Goal: Information Seeking & Learning: Compare options

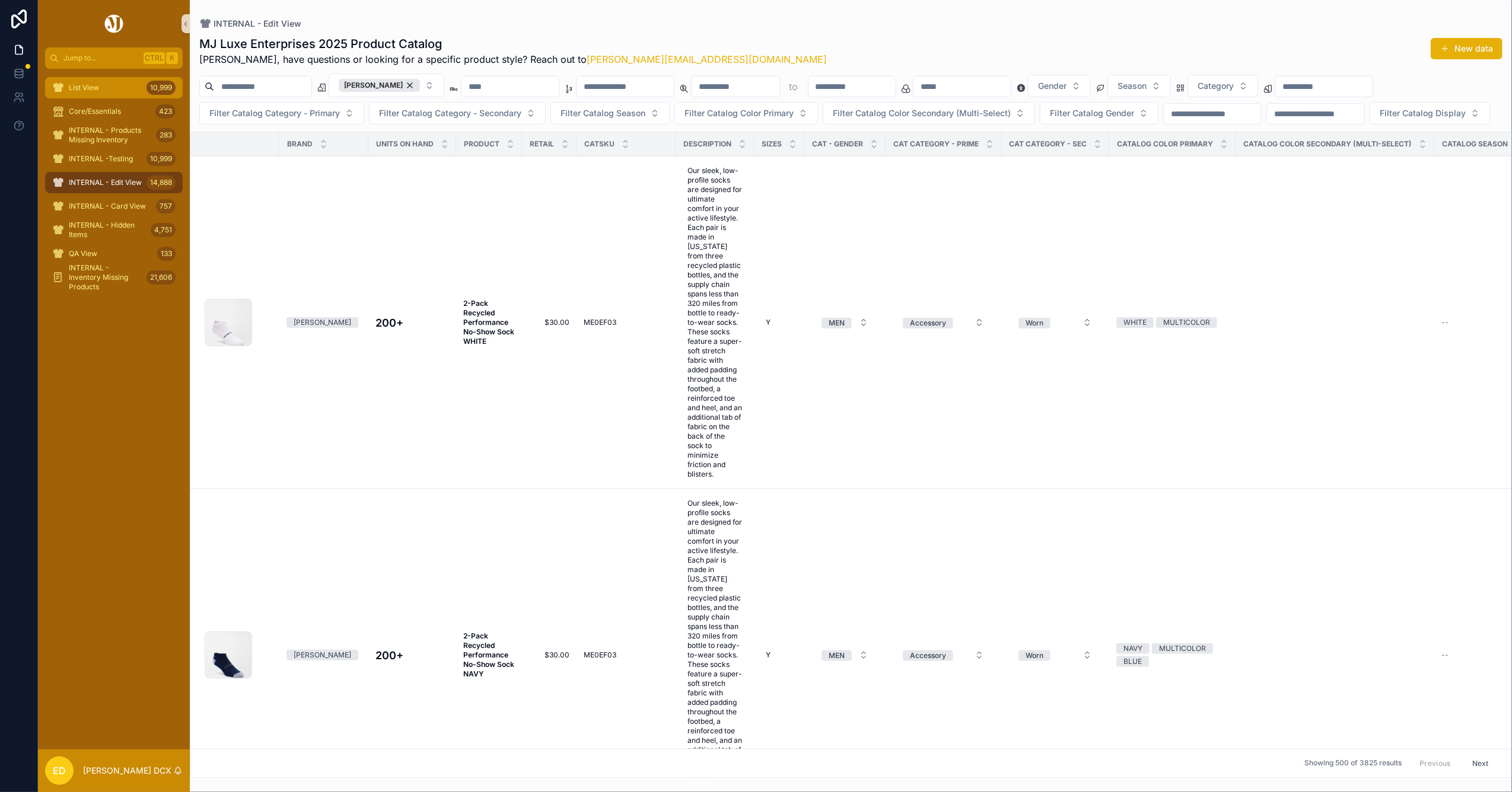
drag, startPoint x: 87, startPoint y: 82, endPoint x: 104, endPoint y: 79, distance: 17.3
click at [87, 82] on div "List View 10,999" at bounding box center [114, 87] width 123 height 19
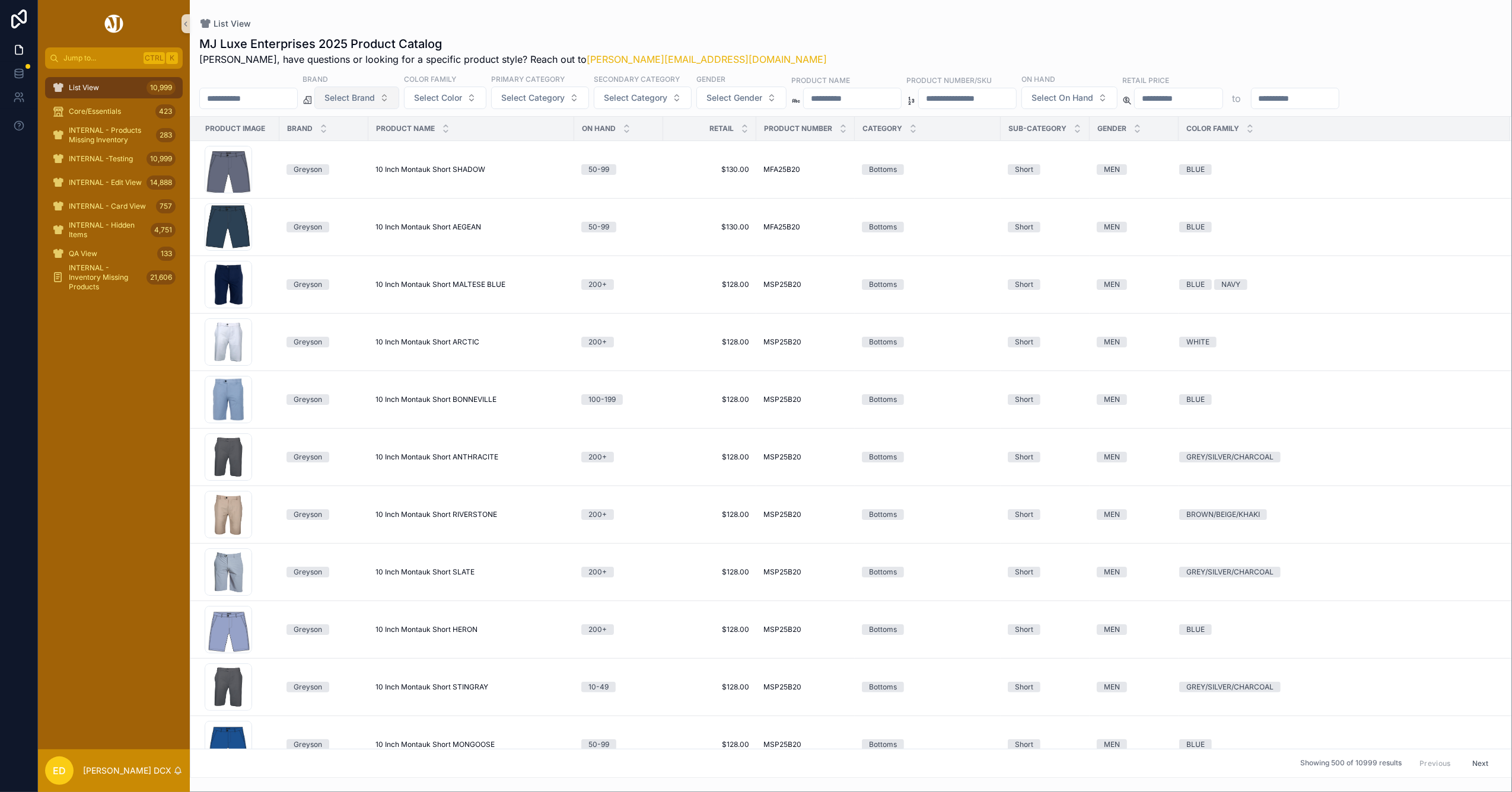
click at [399, 88] on button "Select Brand" at bounding box center [356, 98] width 85 height 23
click at [365, 144] on div "Peter Millar" at bounding box center [387, 146] width 142 height 19
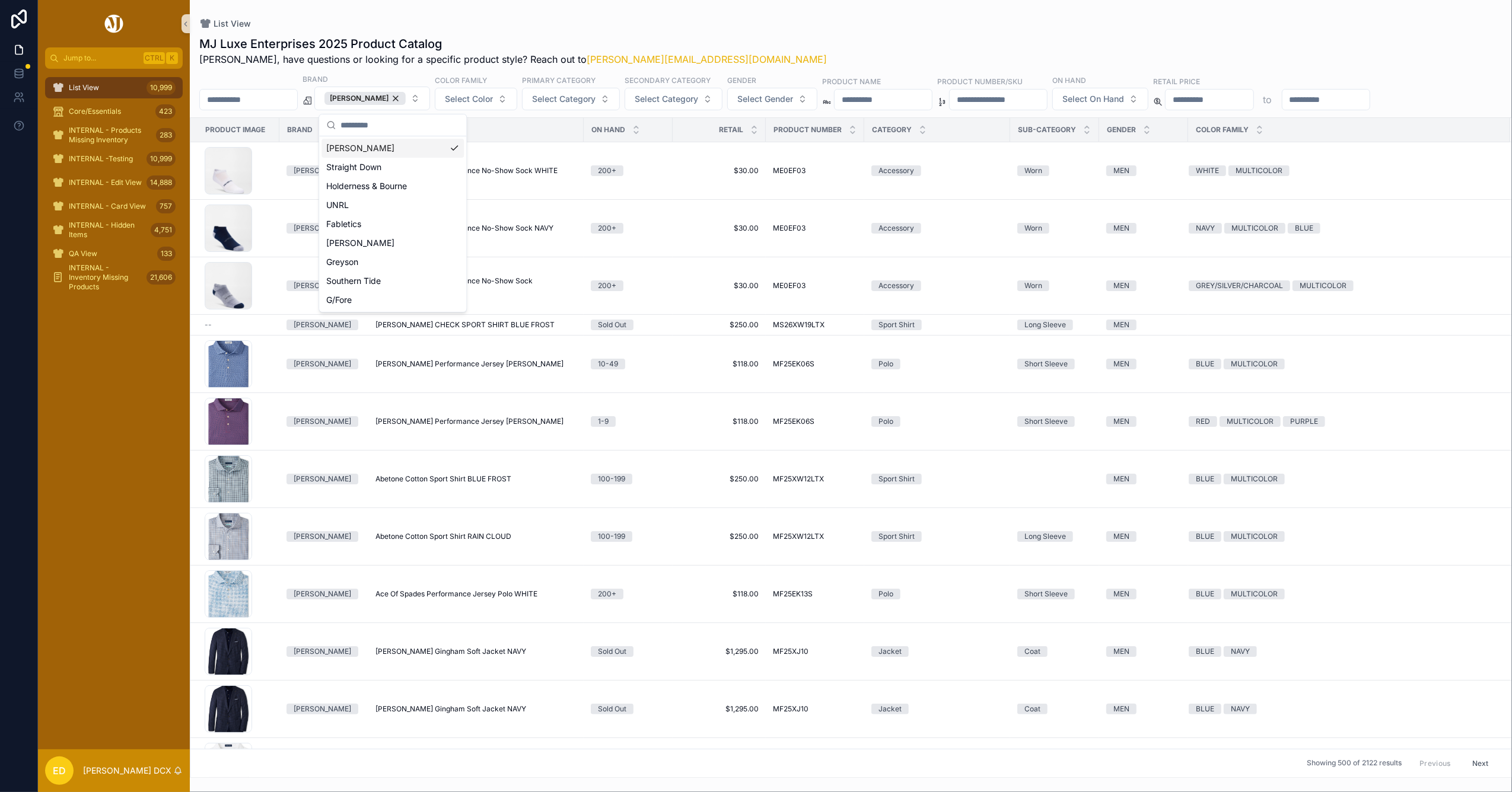
click at [714, 32] on div "MJ Luxe Enterprises 2025 Product Catalog Erwin, have questions or looking for a…" at bounding box center [851, 403] width 1322 height 749
click at [406, 98] on div "Peter Millar" at bounding box center [365, 98] width 81 height 13
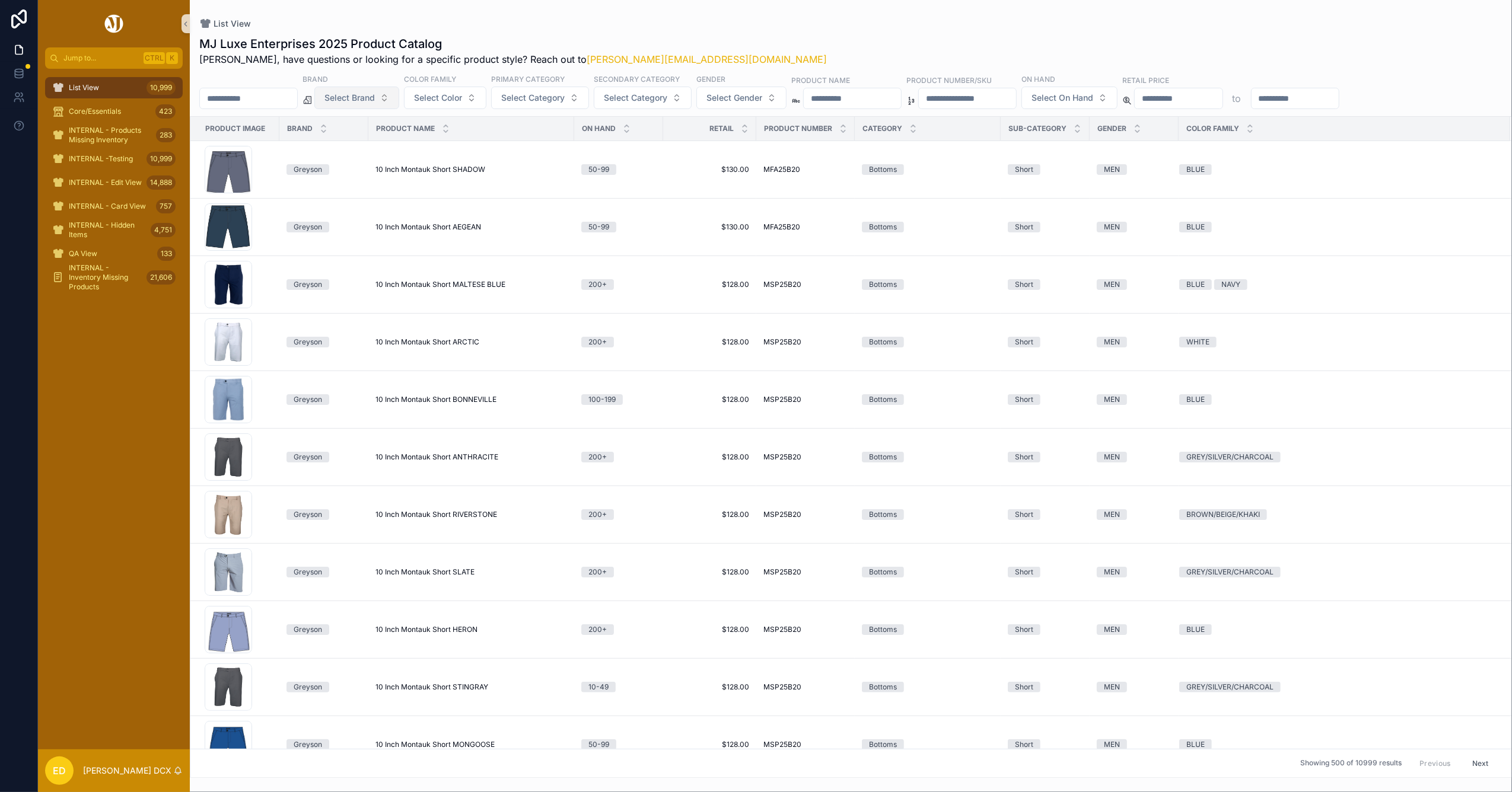
click at [375, 98] on span "Select Brand" at bounding box center [349, 98] width 51 height 12
click at [369, 162] on div "Straight Down" at bounding box center [387, 165] width 142 height 19
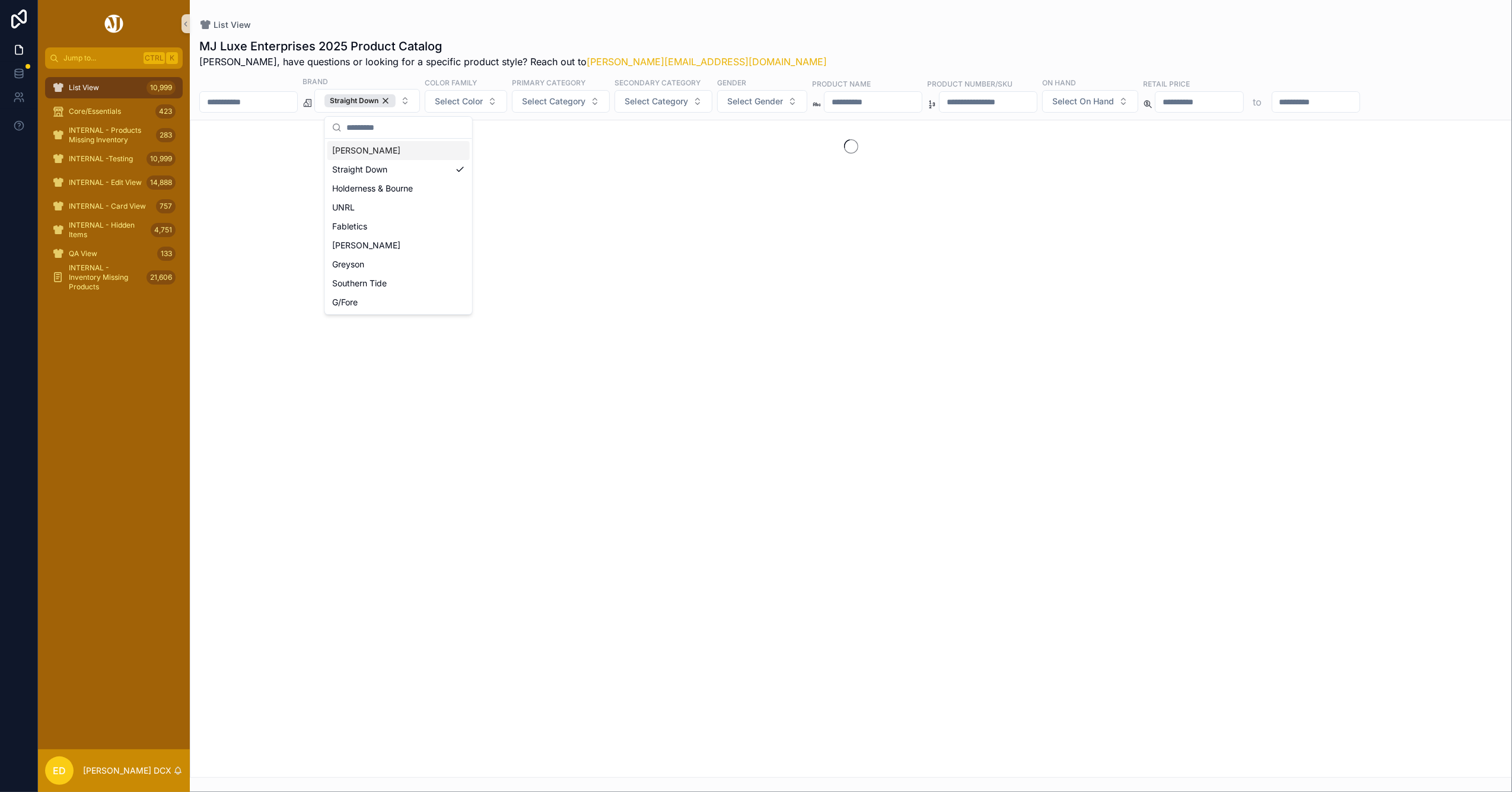
click at [496, 29] on div "List View" at bounding box center [851, 24] width 1303 height 12
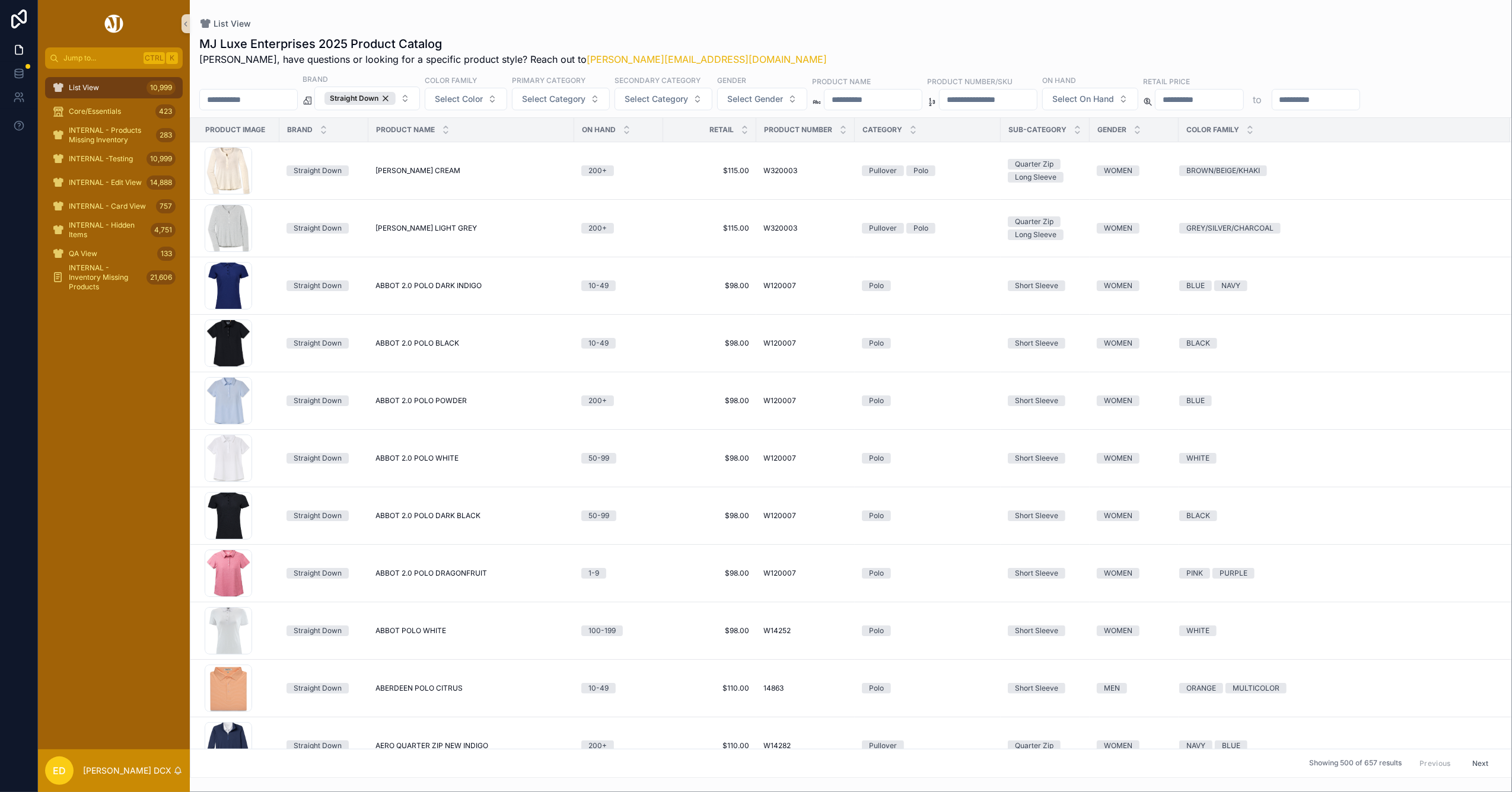
click at [779, 53] on div "MJ Luxe Enterprises 2025 Product Catalog Erwin, have questions or looking for a…" at bounding box center [851, 51] width 1303 height 31
click at [736, 33] on div "MJ Luxe Enterprises 2025 Product Catalog Erwin, have questions or looking for a…" at bounding box center [851, 403] width 1322 height 749
click at [396, 98] on div "Straight Down" at bounding box center [360, 98] width 71 height 13
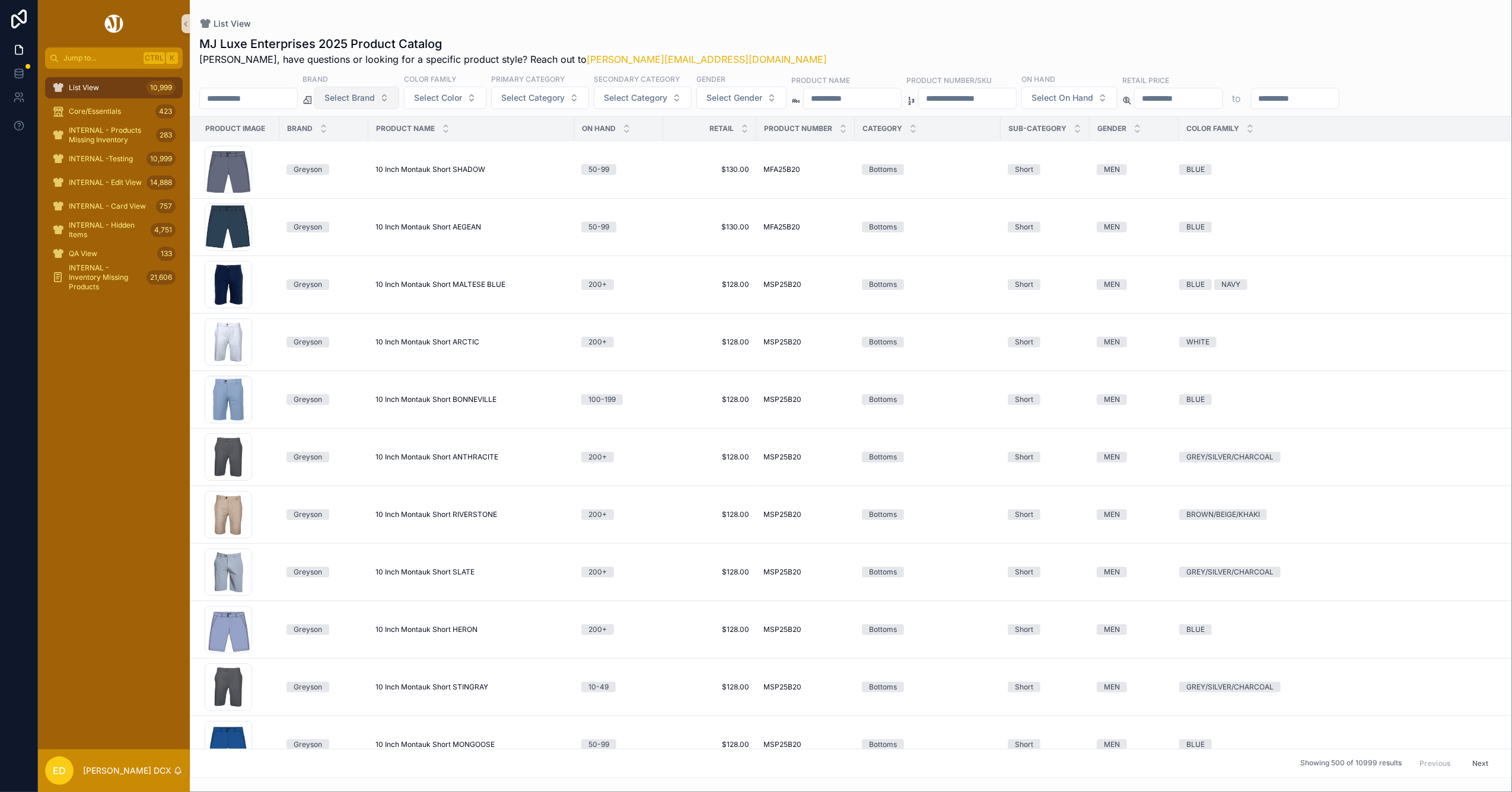
click at [379, 104] on button "Select Brand" at bounding box center [356, 98] width 85 height 23
click at [359, 183] on div "Holderness & Bourne" at bounding box center [387, 184] width 142 height 19
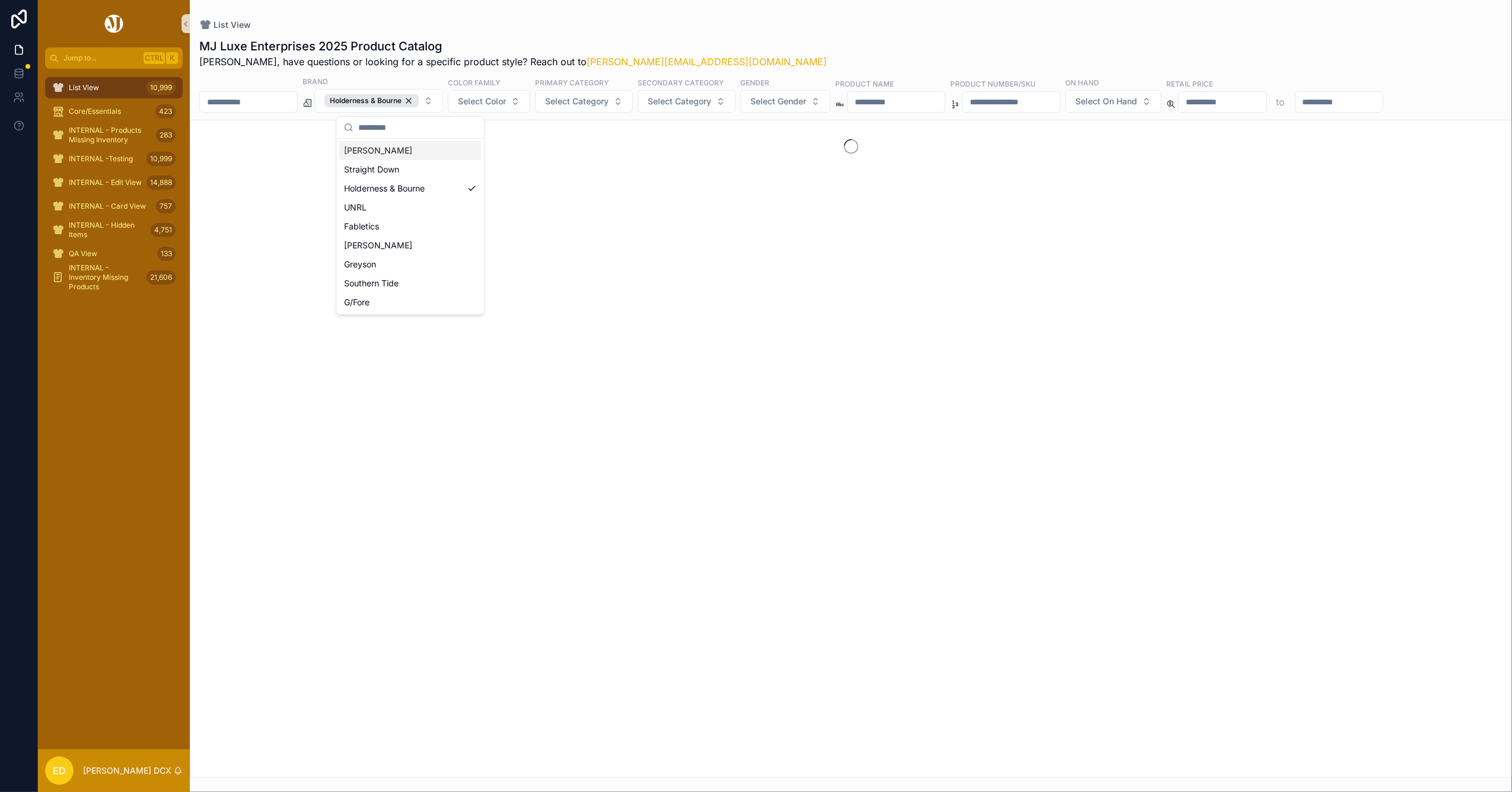
click at [667, 14] on div "List View MJ Luxe Enterprises 2025 Product Catalog Erwin, have questions or loo…" at bounding box center [851, 389] width 1322 height 778
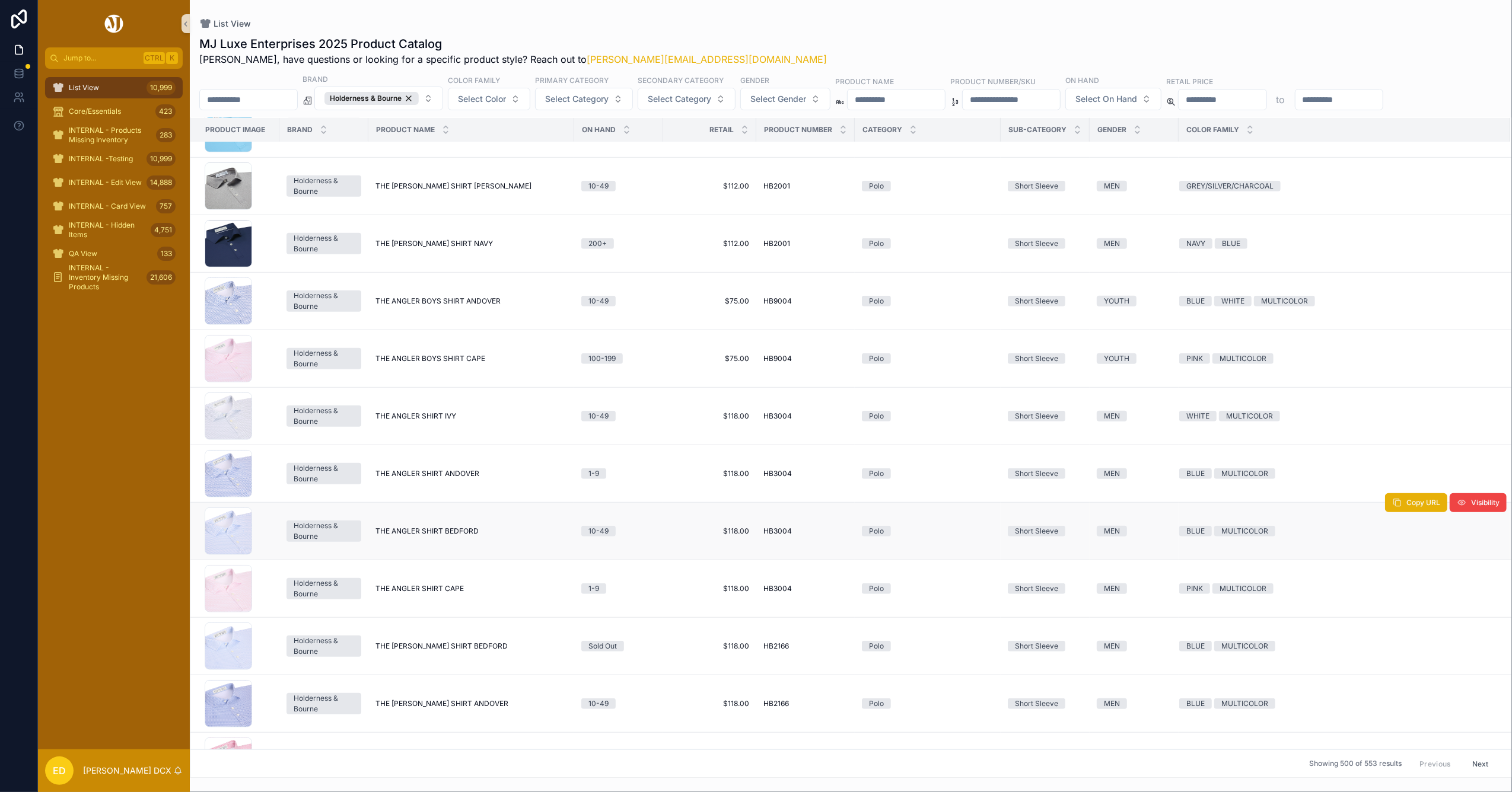
scroll to position [1263, 0]
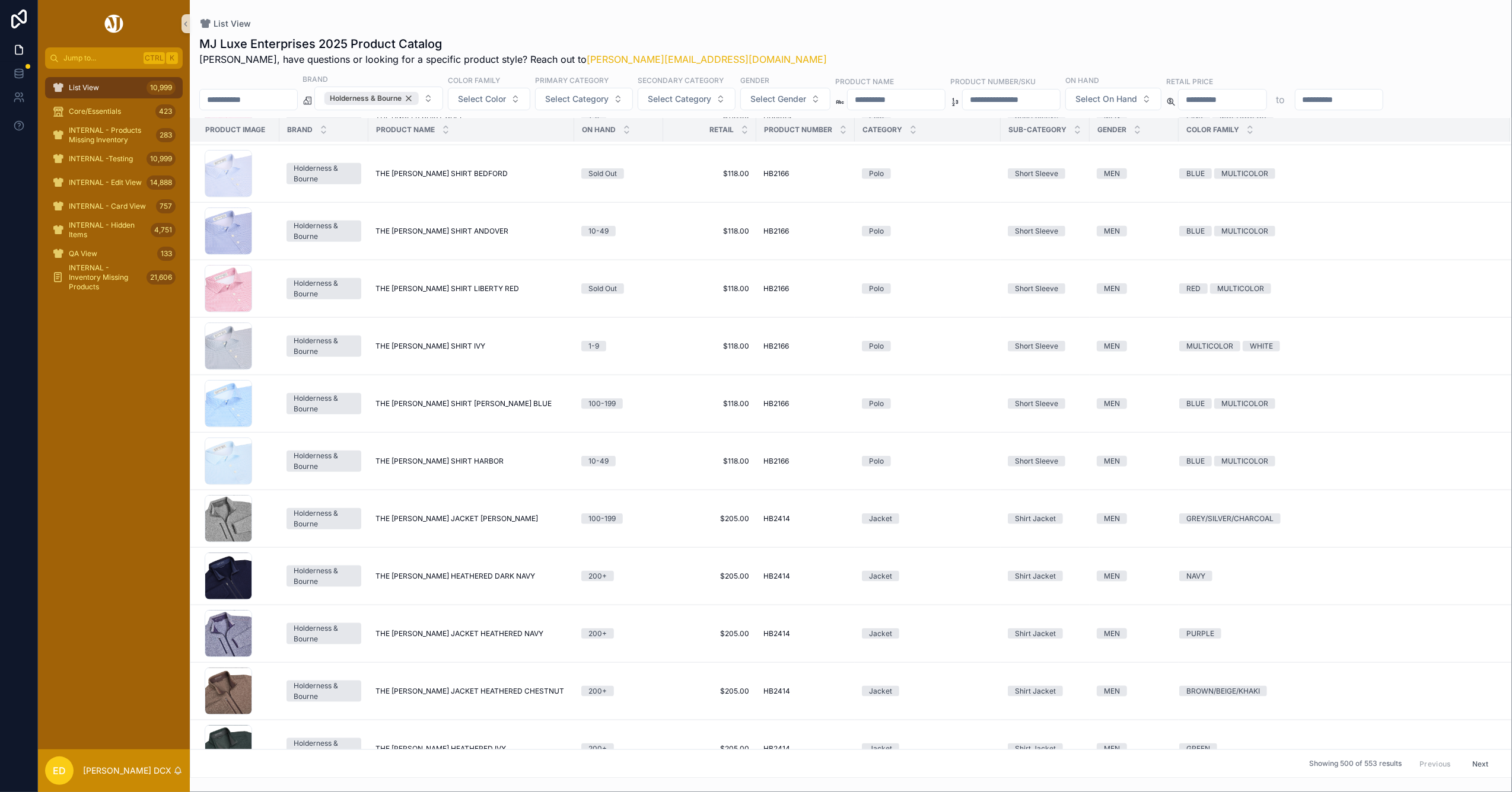
click at [419, 98] on div "Holderness & Bourne" at bounding box center [371, 98] width 95 height 13
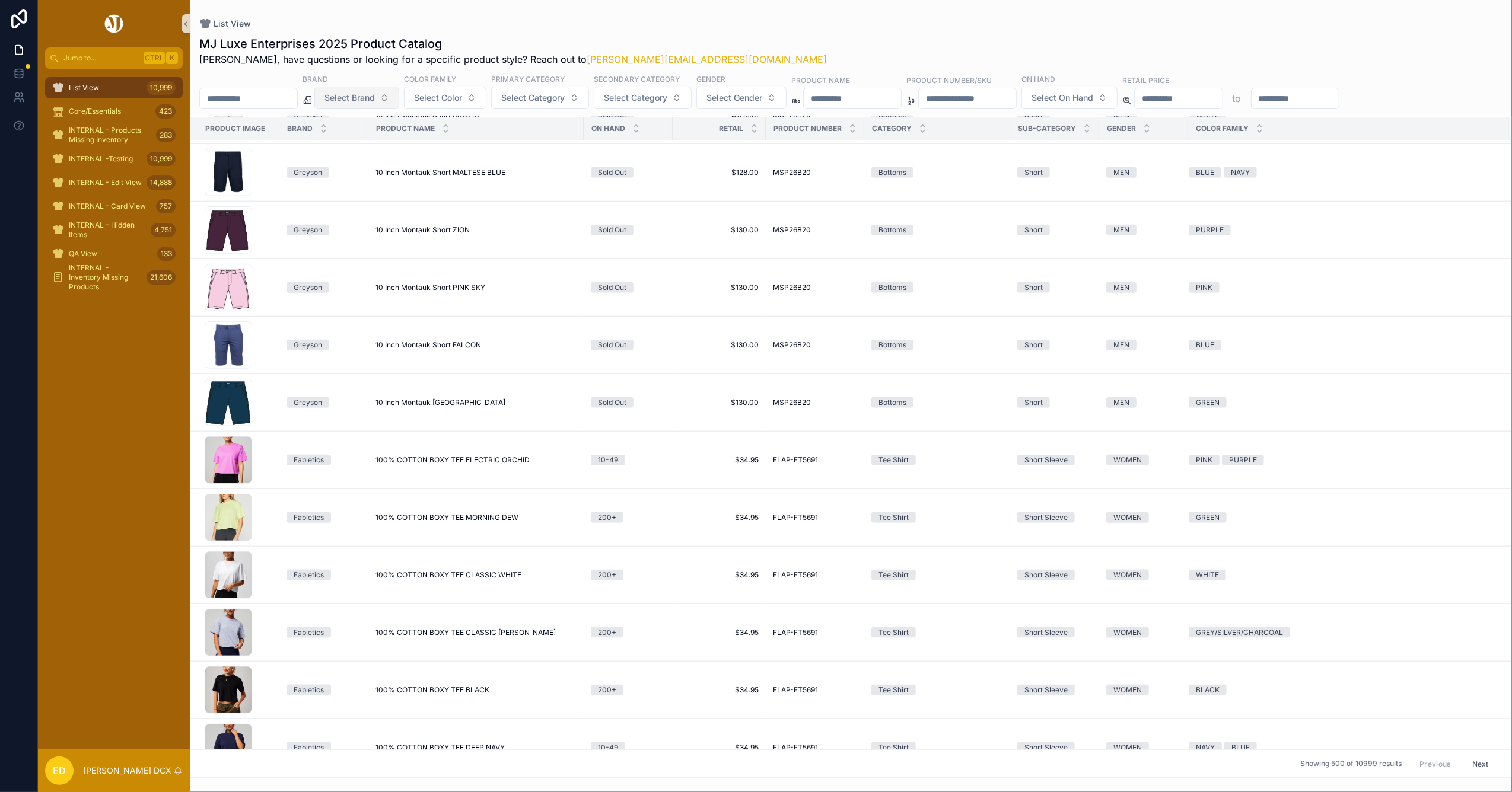
click at [399, 98] on button "Select Brand" at bounding box center [356, 98] width 85 height 23
click at [374, 207] on div "UNRL" at bounding box center [387, 203] width 142 height 19
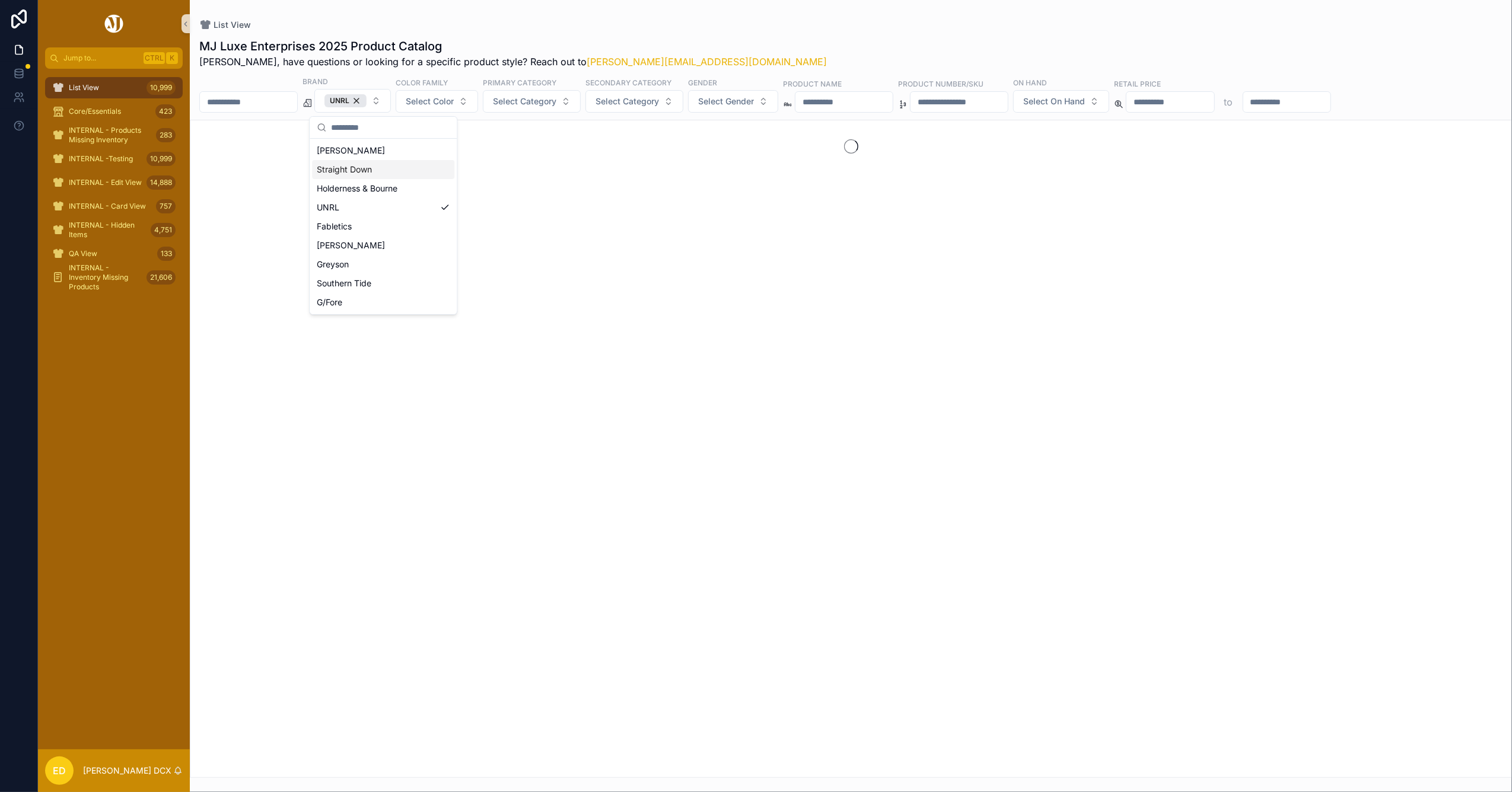
click at [563, 18] on div "List View MJ Luxe Enterprises 2025 Product Catalog Erwin, have questions or loo…" at bounding box center [851, 389] width 1322 height 778
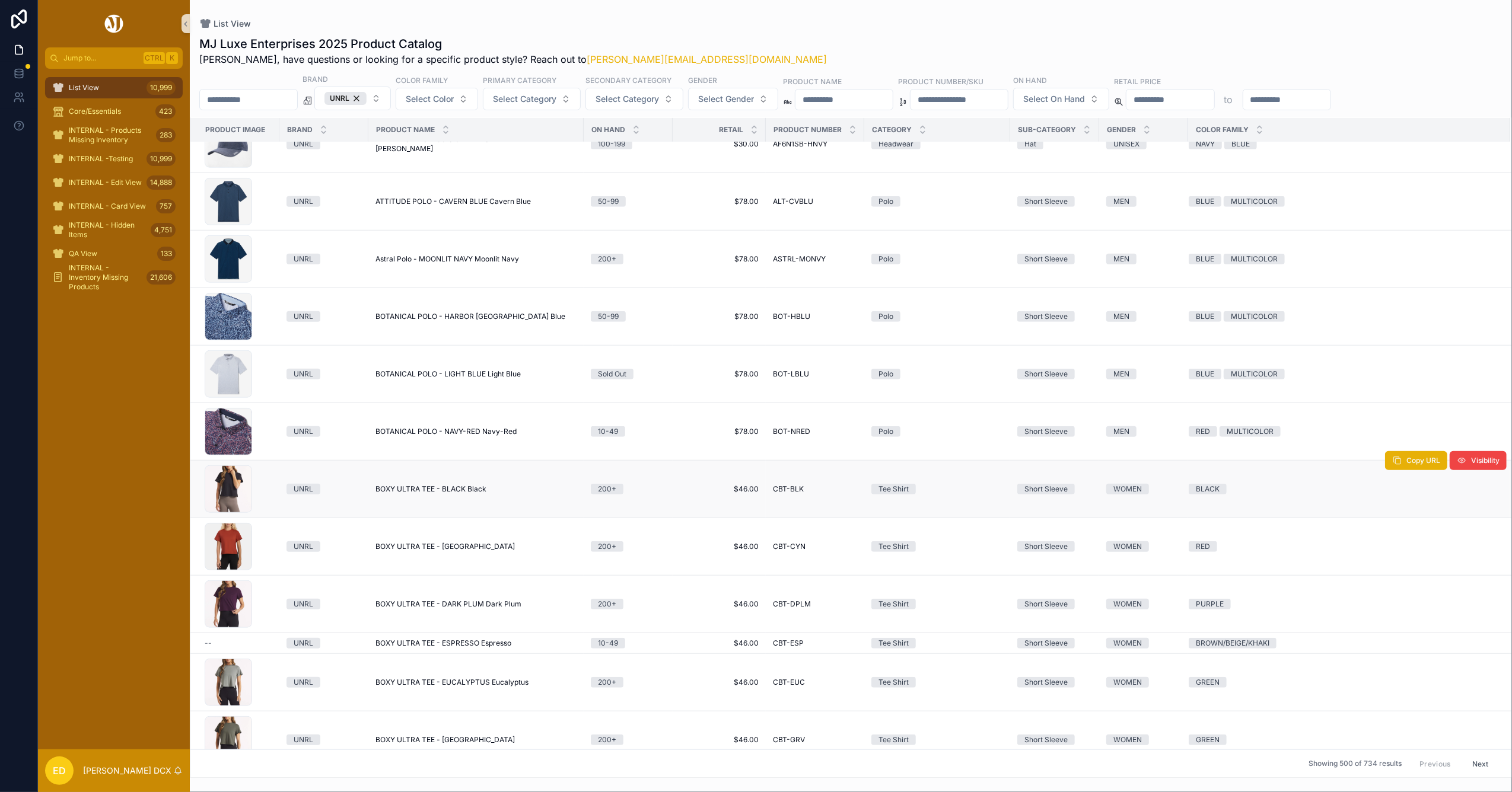
scroll to position [1419, 0]
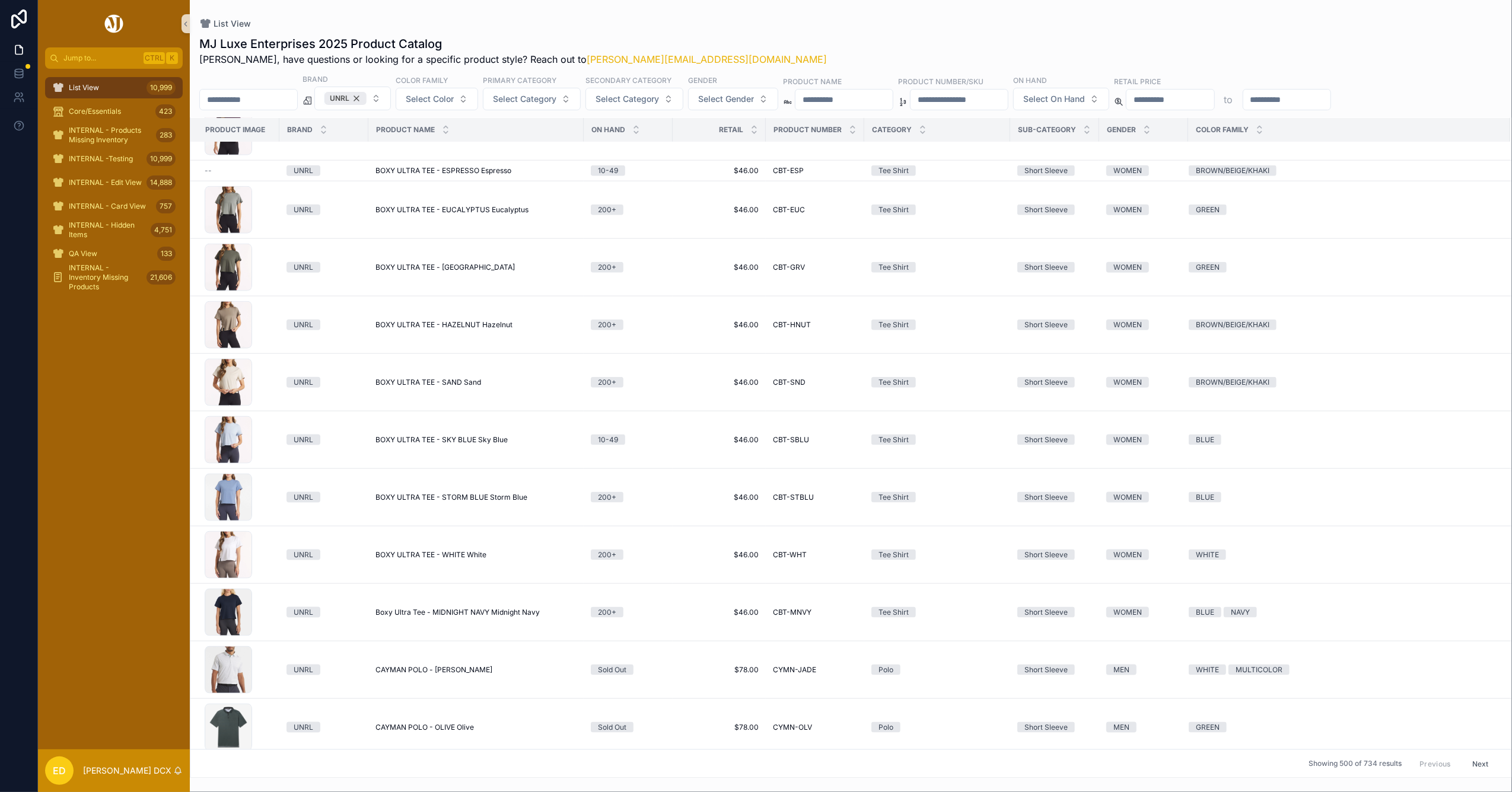
click at [367, 98] on div "UNRL" at bounding box center [345, 98] width 42 height 13
click at [367, 98] on span "UNRL" at bounding box center [345, 98] width 42 height 13
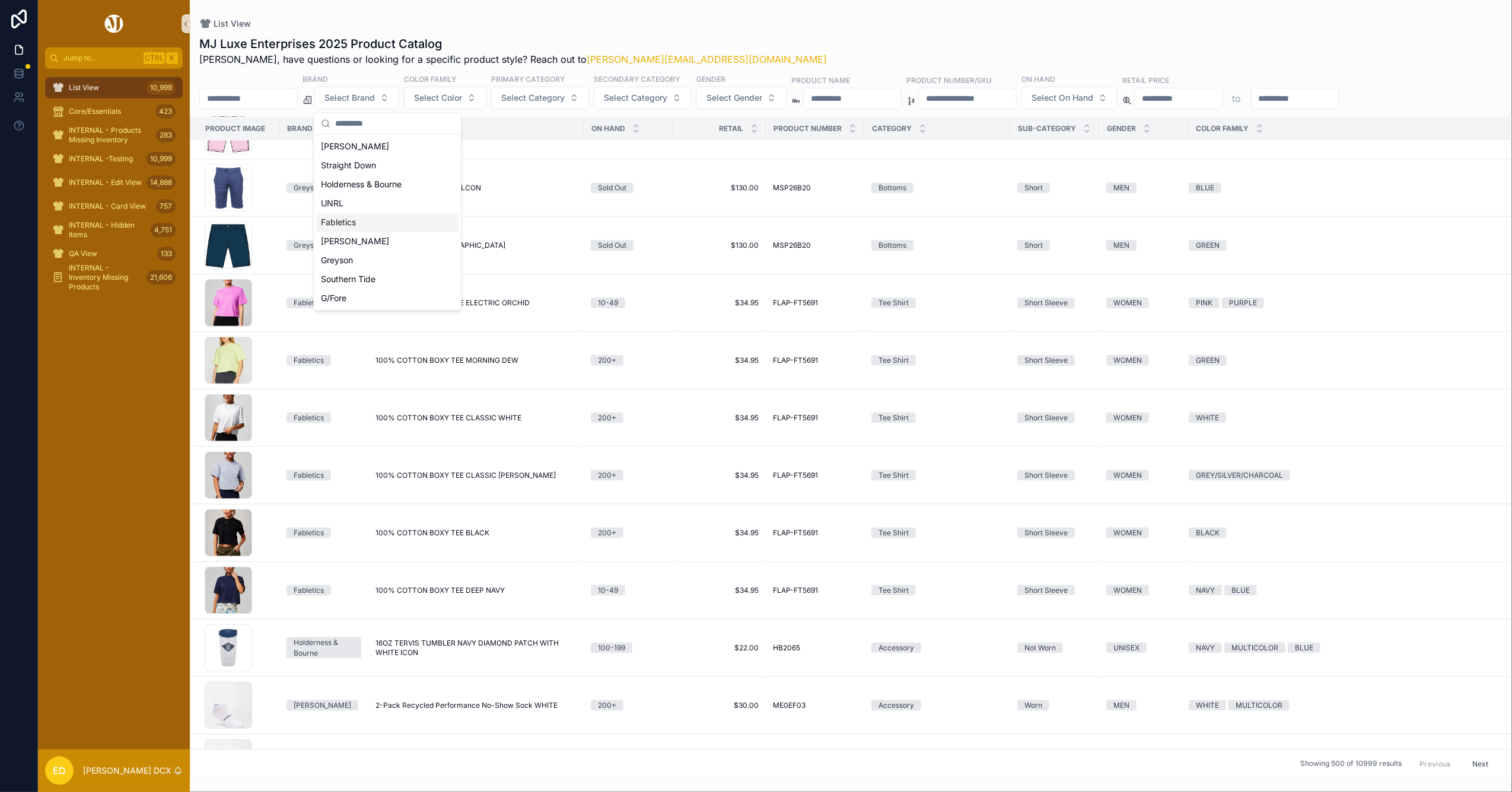
click at [378, 227] on div "Fabletics" at bounding box center [387, 222] width 142 height 19
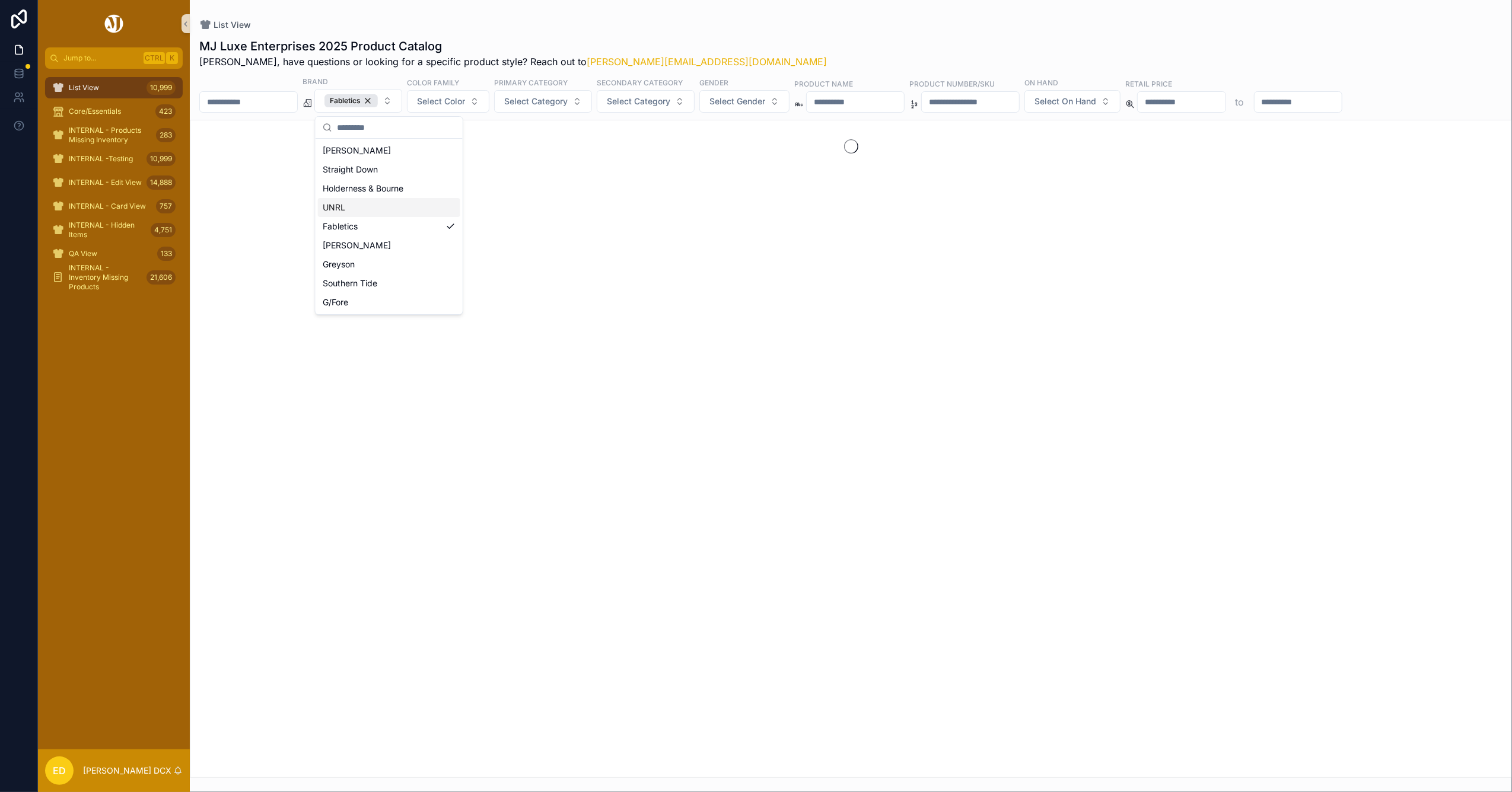
click at [567, 31] on div "List View MJ Luxe Enterprises 2025 Product Catalog Erwin, have questions or loo…" at bounding box center [851, 389] width 1322 height 778
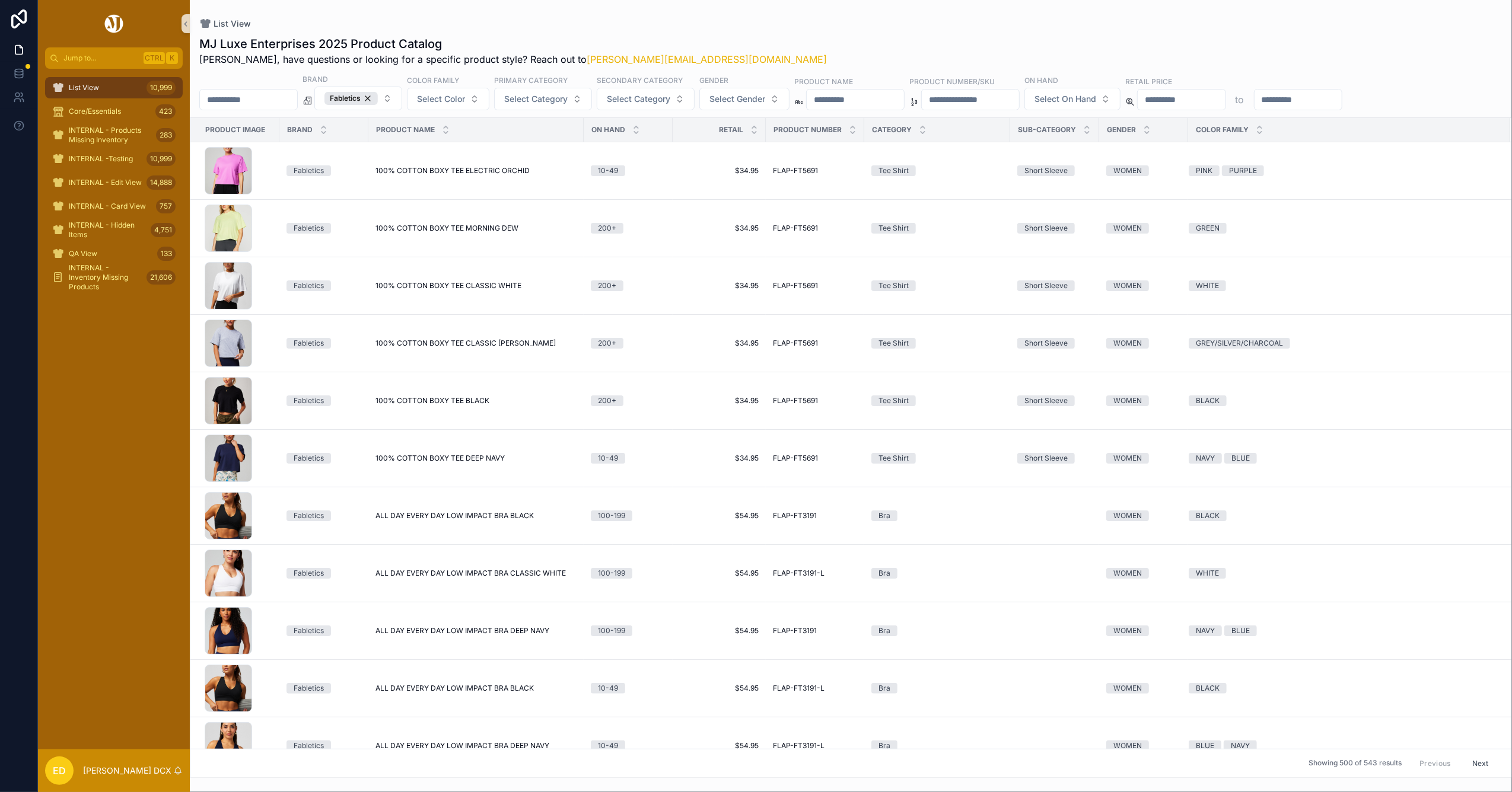
click at [134, 373] on div "List View 10,999 Core/Essentials 423 INTERNAL - Products Missing Inventory 283 …" at bounding box center [113, 409] width 152 height 681
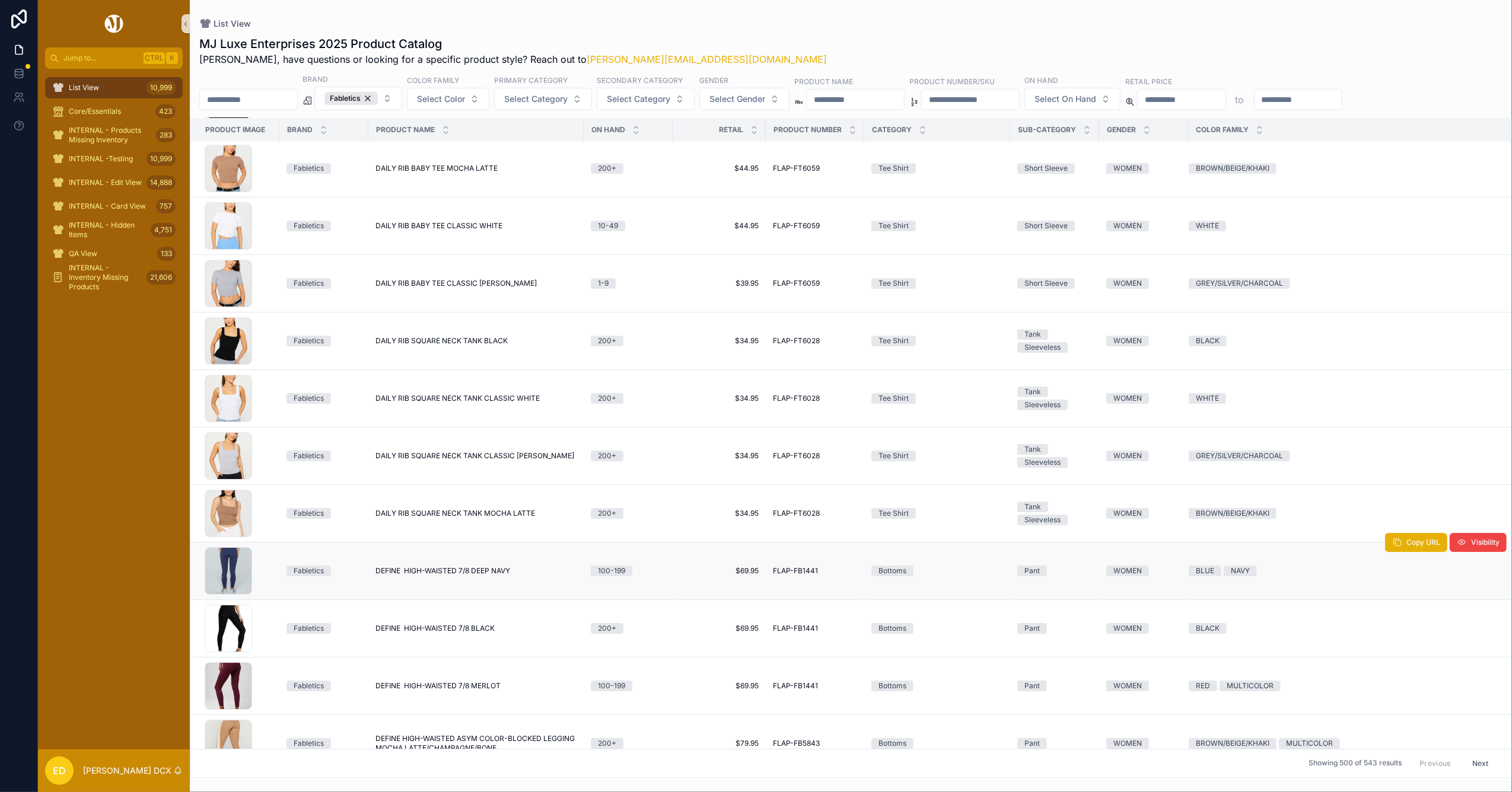
scroll to position [3784, 0]
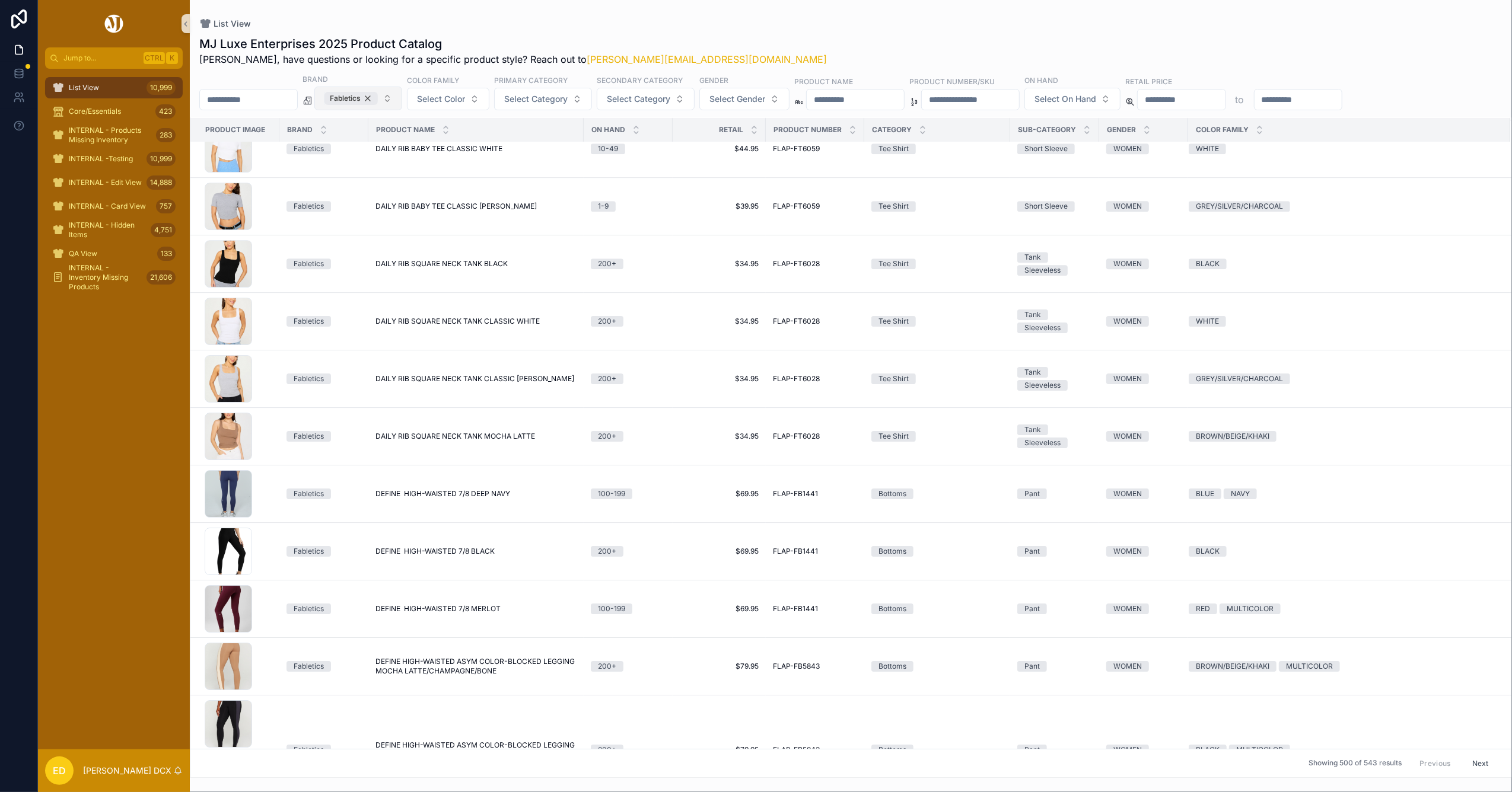
click at [378, 98] on div "Fabletics" at bounding box center [351, 98] width 54 height 13
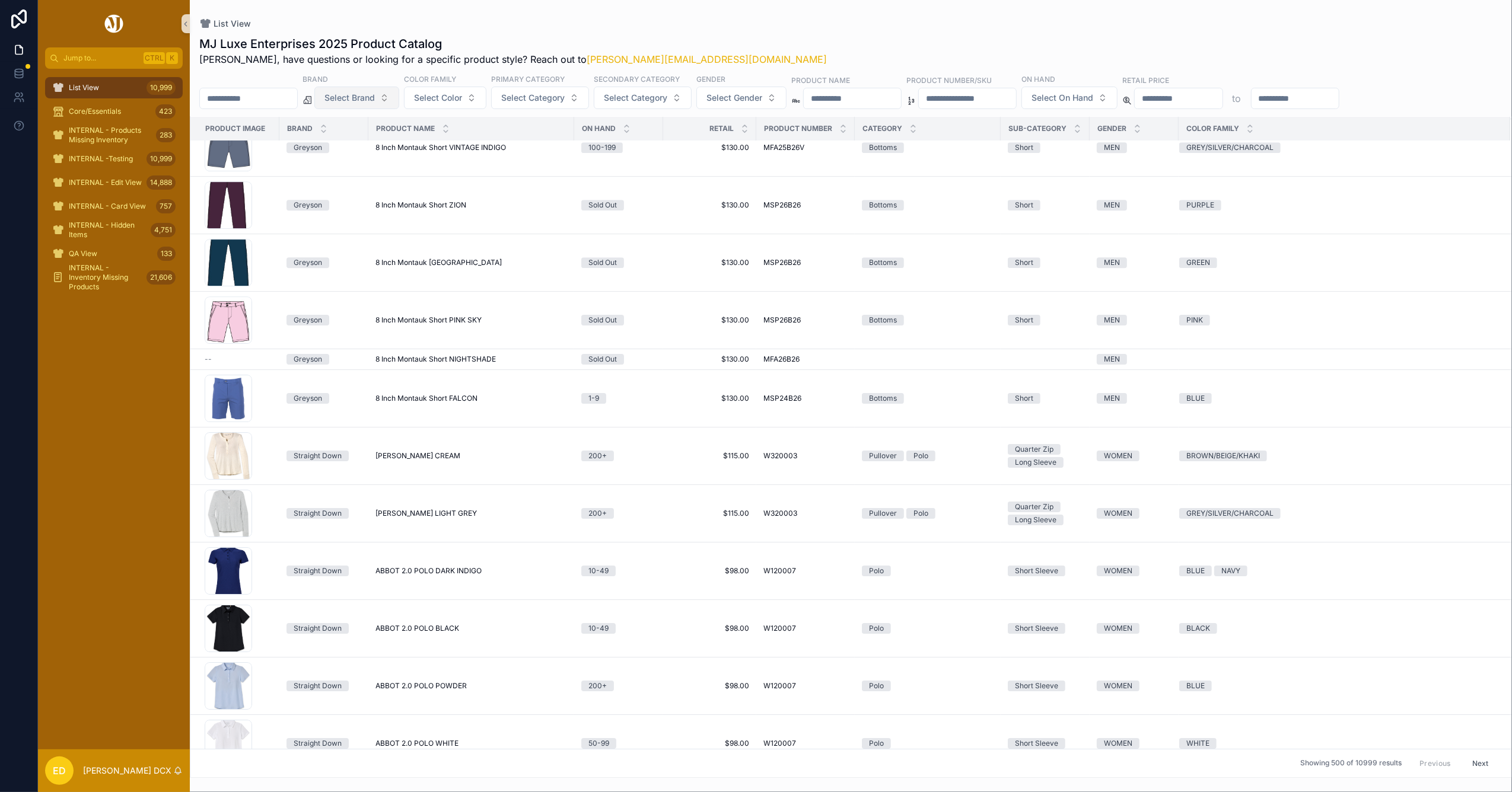
click at [375, 101] on span "Select Brand" at bounding box center [349, 98] width 51 height 12
click at [352, 240] on div "Johnnie-O" at bounding box center [387, 241] width 142 height 19
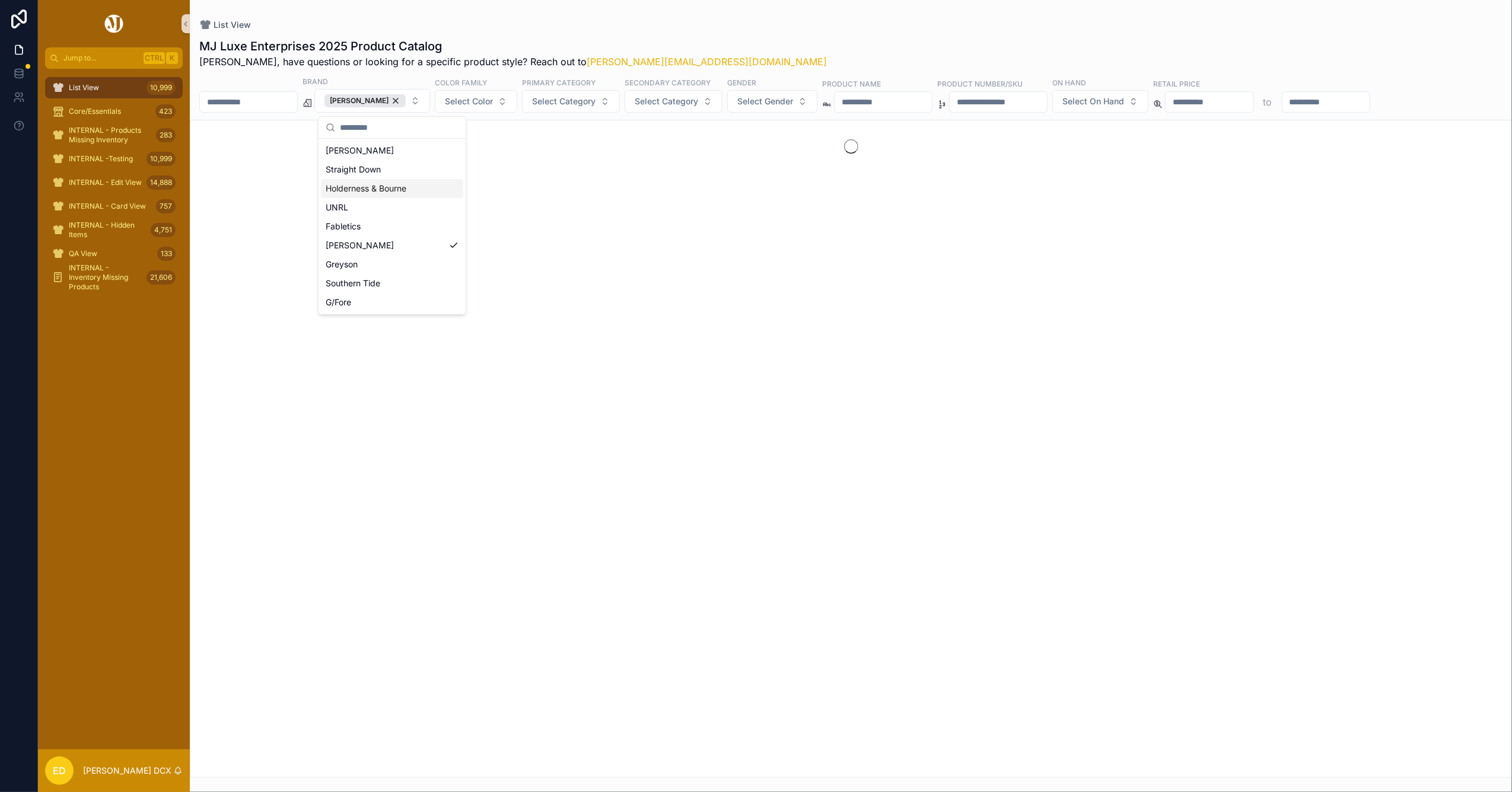
click at [543, 24] on div "List View" at bounding box center [851, 24] width 1303 height 12
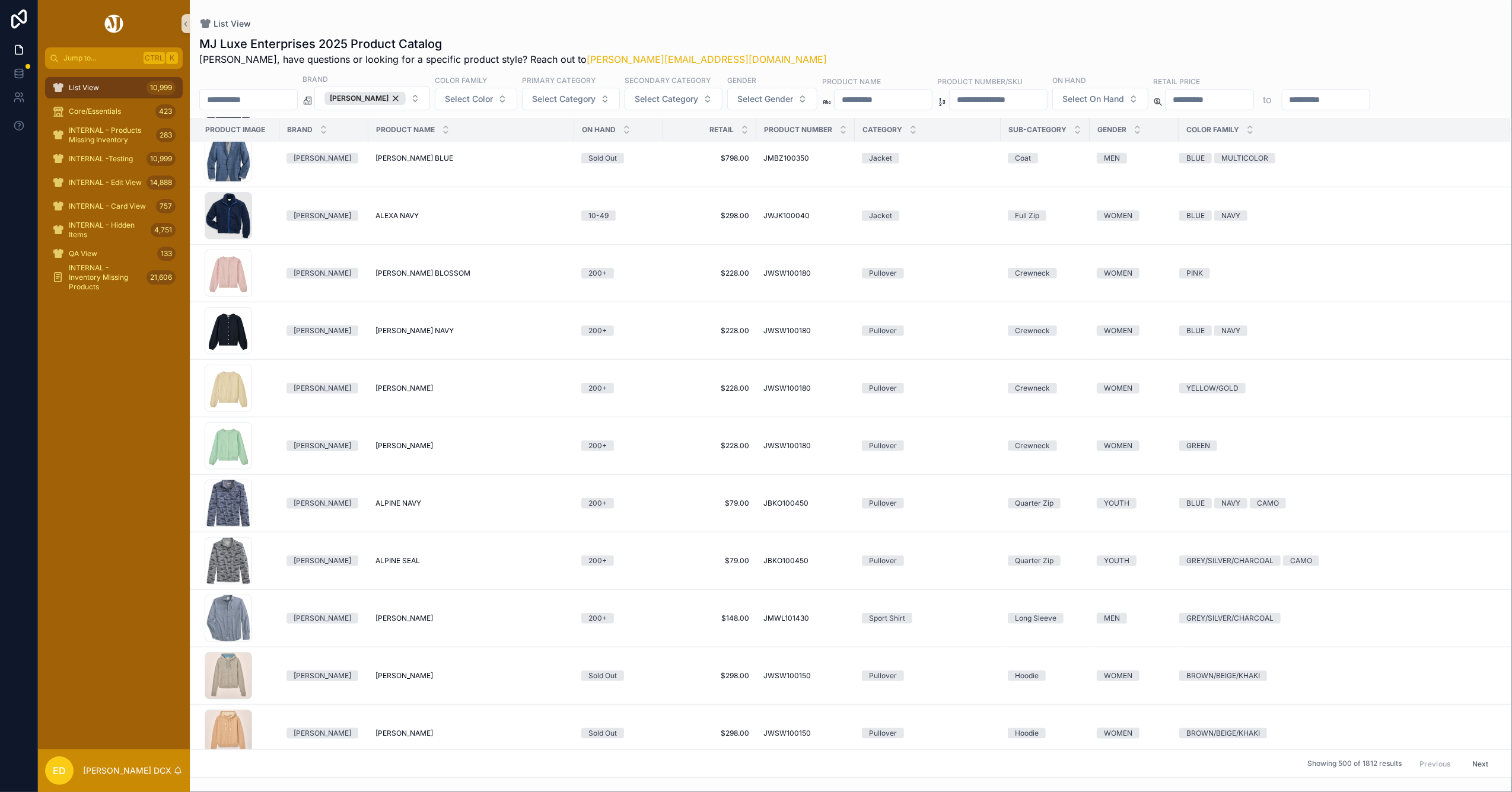
scroll to position [1657, 0]
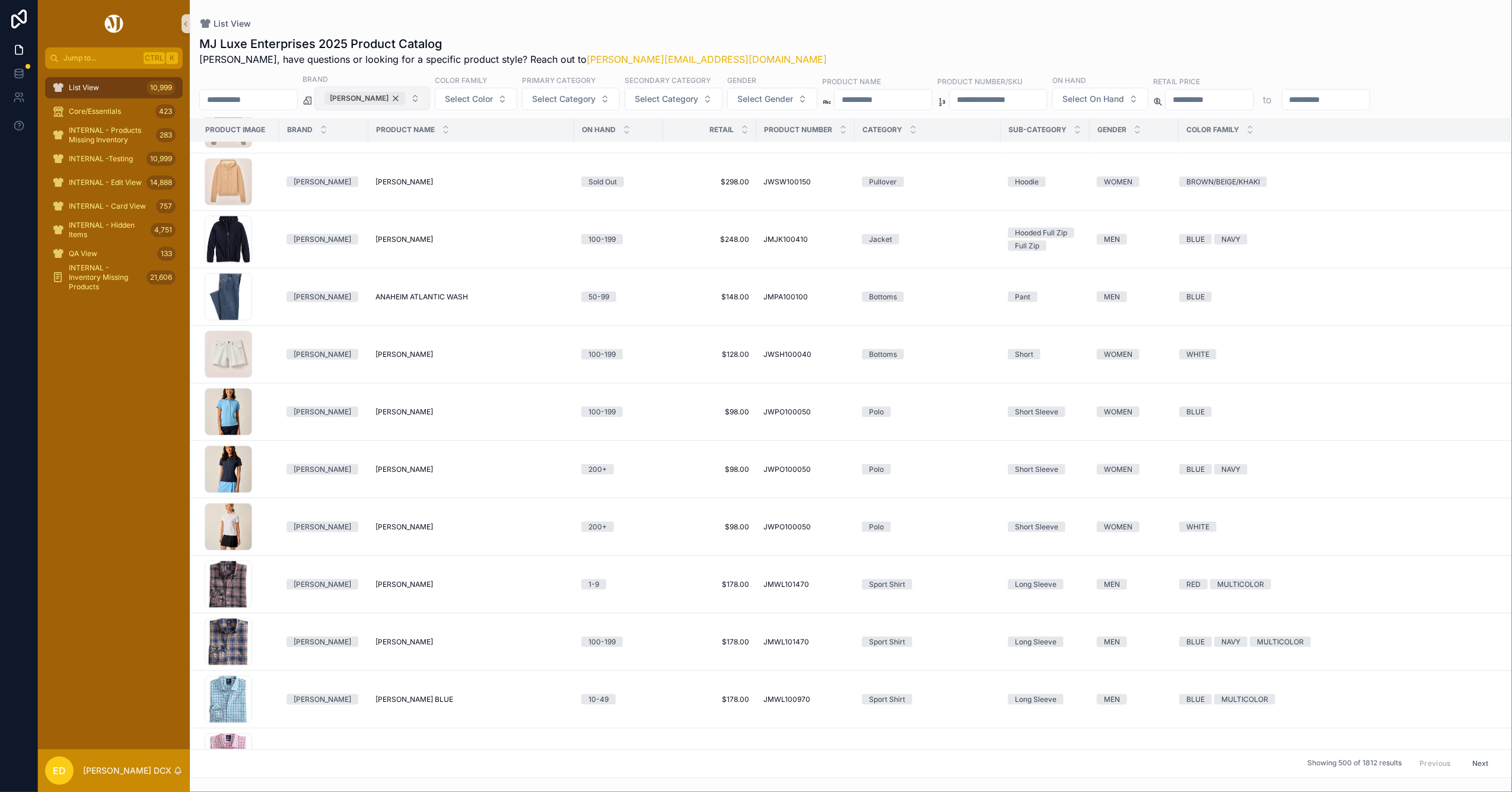
click at [404, 98] on div "Johnnie-O" at bounding box center [365, 98] width 81 height 13
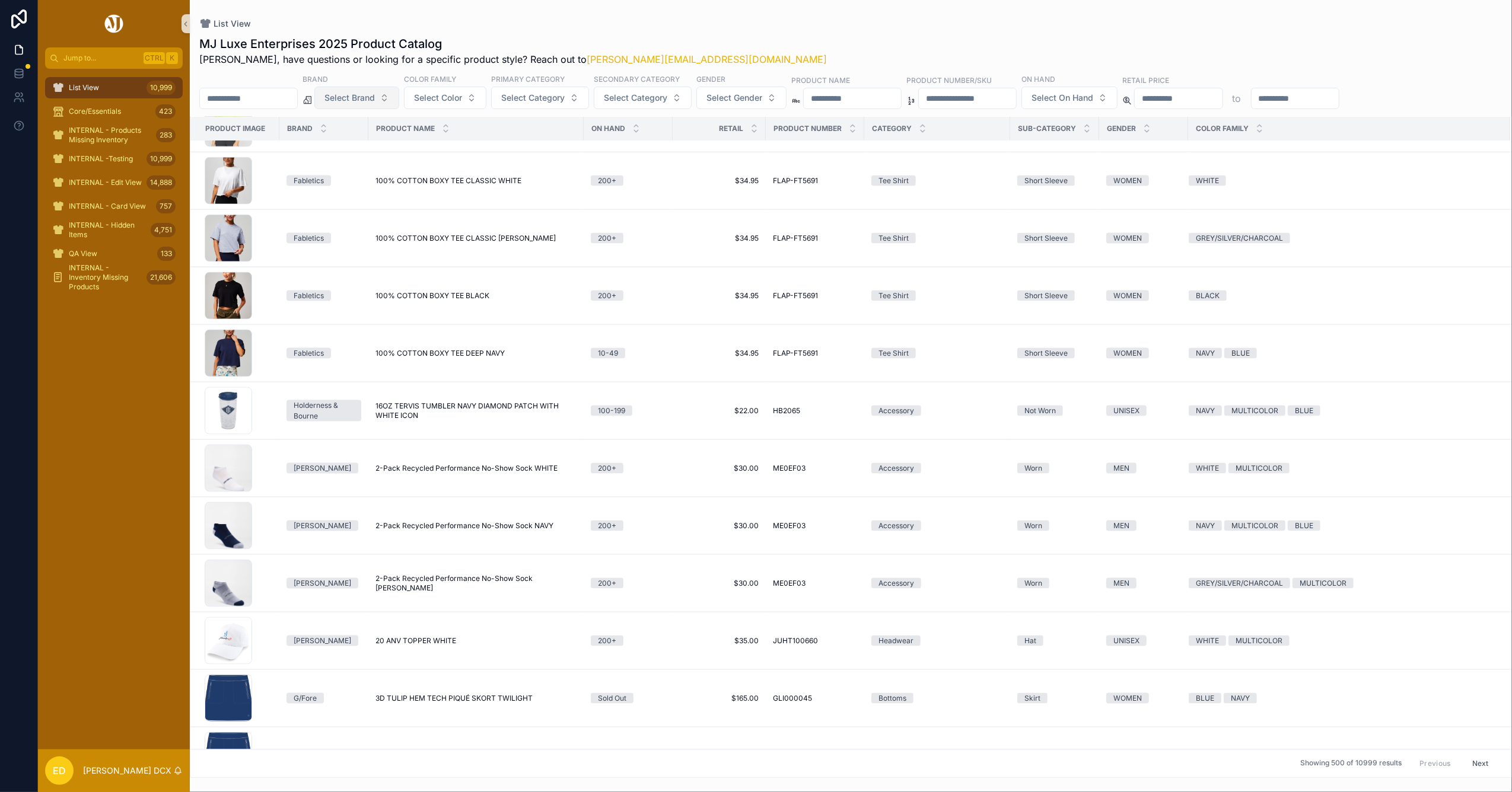
click at [375, 99] on span "Select Brand" at bounding box center [349, 98] width 51 height 12
click at [340, 257] on div "Greyson" at bounding box center [387, 260] width 142 height 19
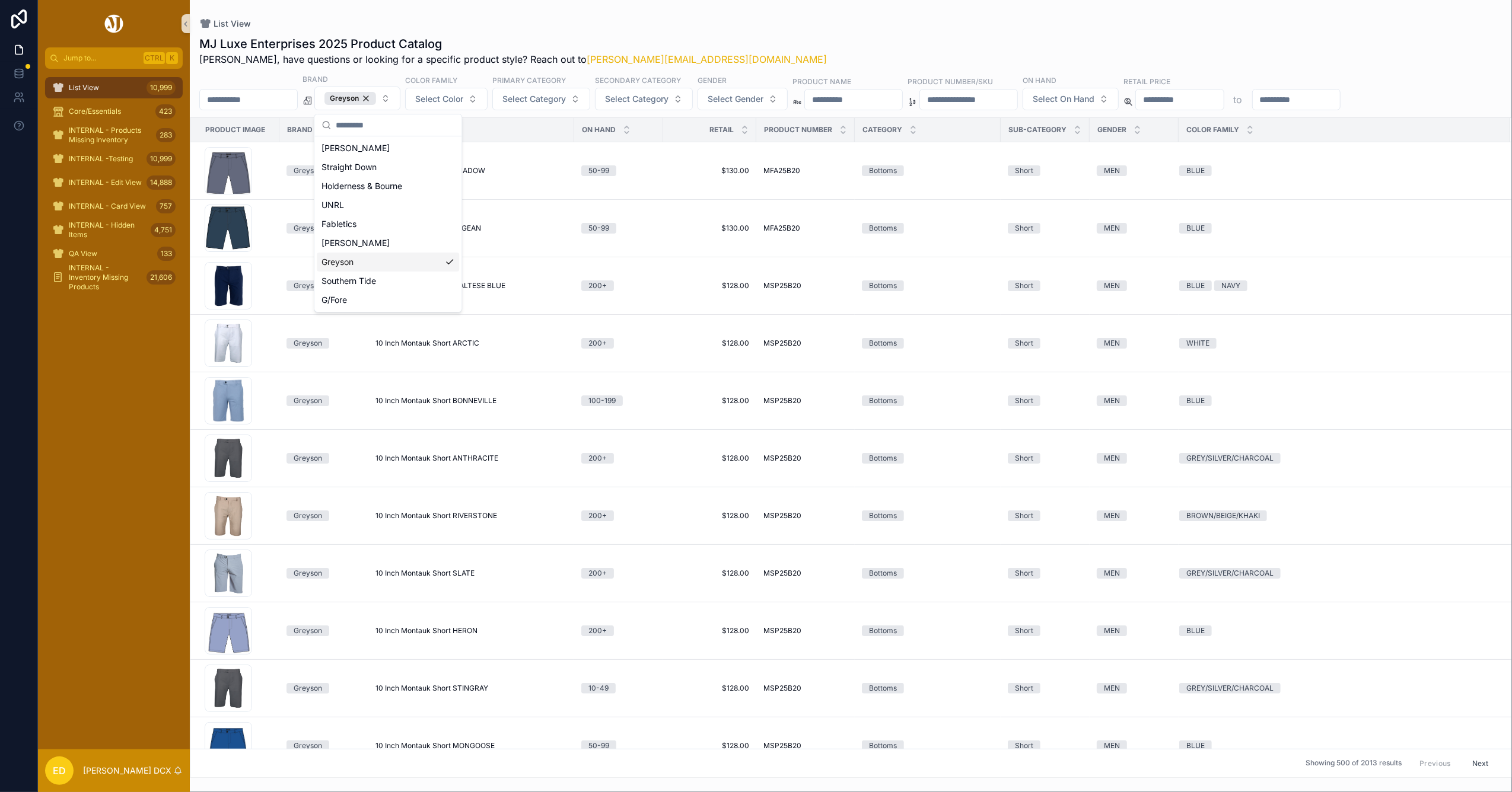
click at [705, 45] on div "MJ Luxe Enterprises 2025 Product Catalog Erwin, have questions or looking for a…" at bounding box center [851, 51] width 1303 height 31
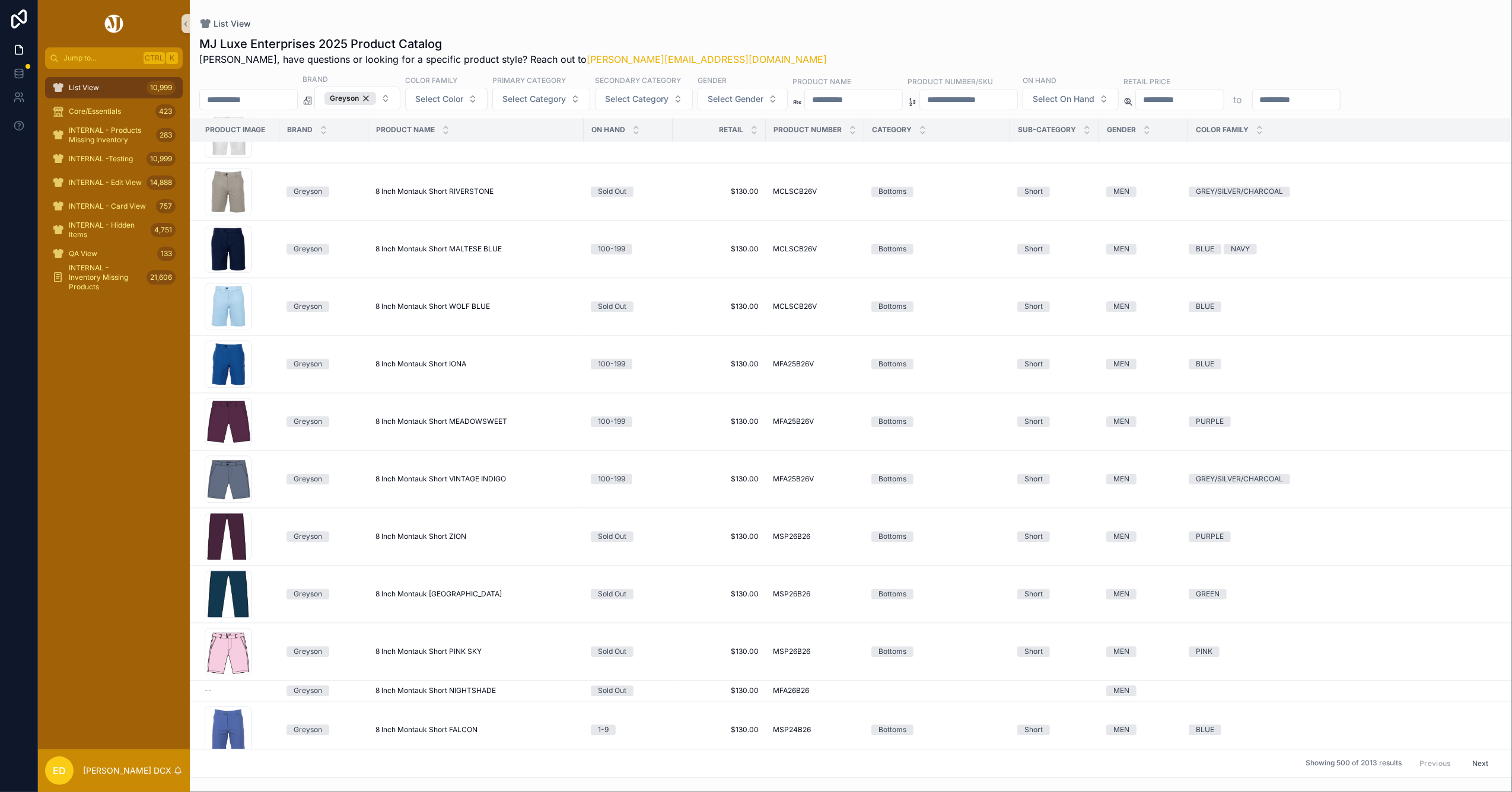
scroll to position [2998, 0]
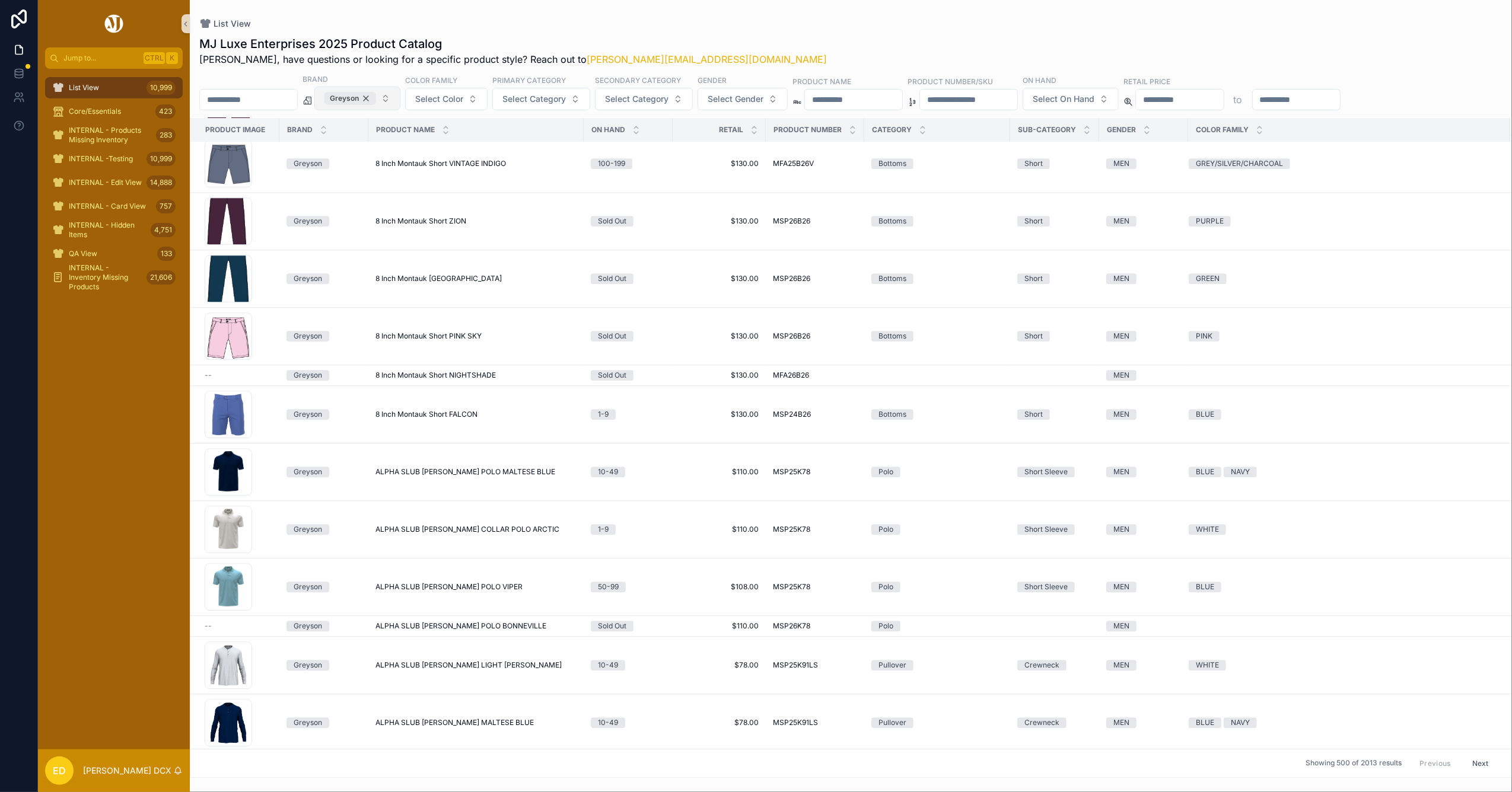
click at [376, 98] on div "Greyson" at bounding box center [350, 98] width 52 height 13
click at [376, 98] on span "Greyson" at bounding box center [350, 98] width 52 height 13
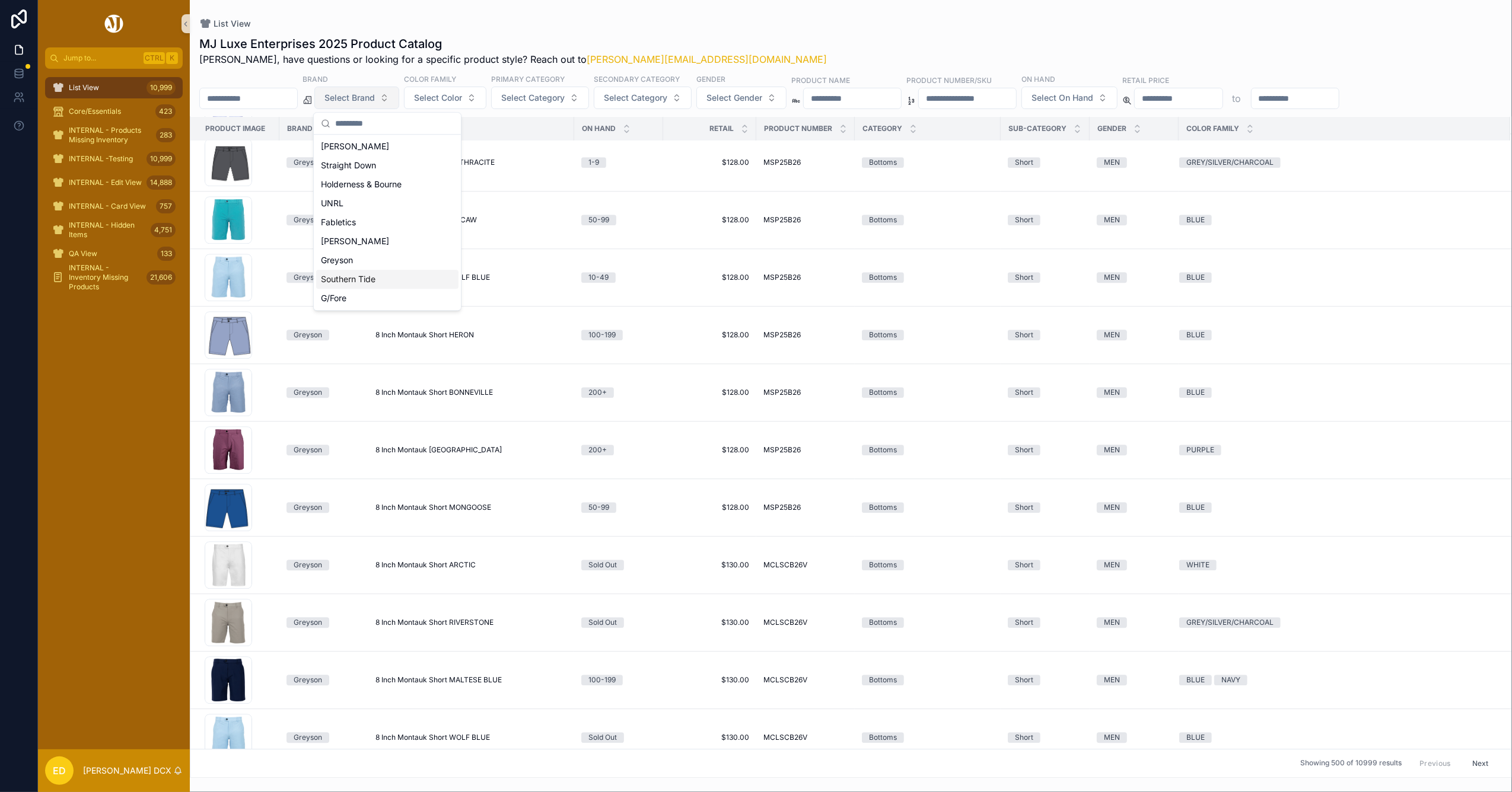
click at [354, 278] on div "Southern Tide" at bounding box center [387, 279] width 142 height 19
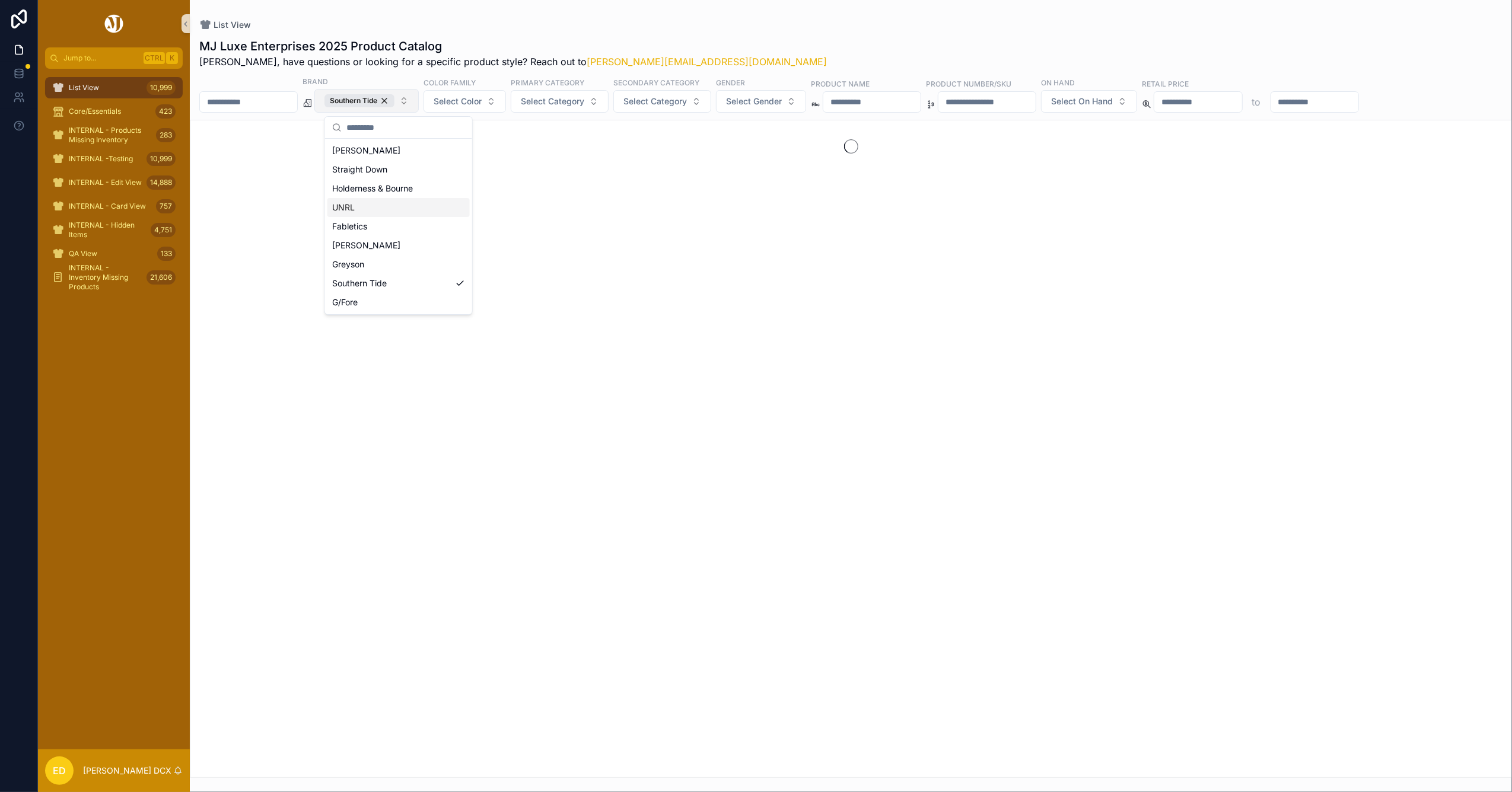
click at [587, 26] on div "List View" at bounding box center [851, 24] width 1303 height 12
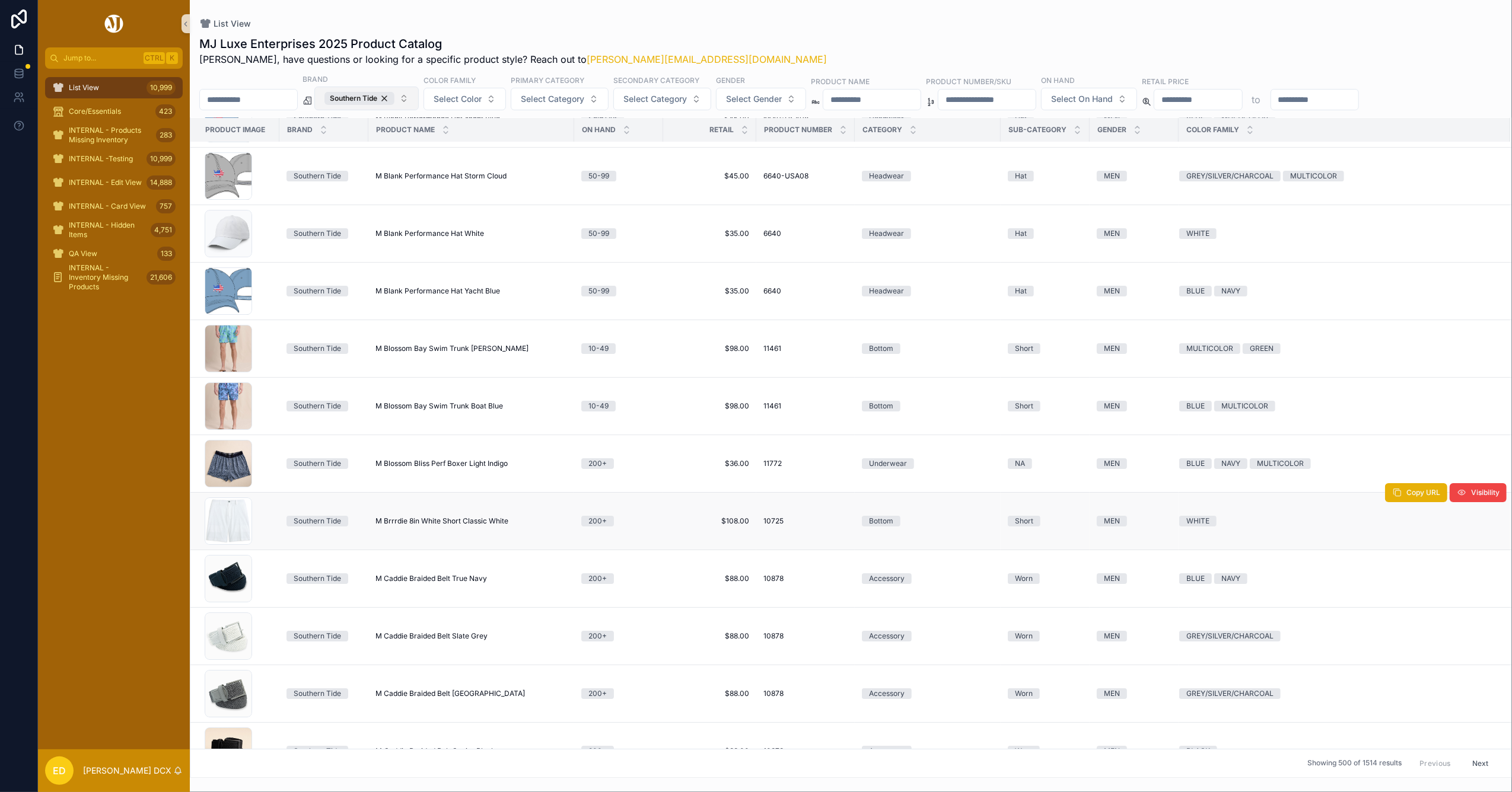
scroll to position [4021, 0]
click at [395, 98] on div "Southern Tide" at bounding box center [359, 98] width 70 height 13
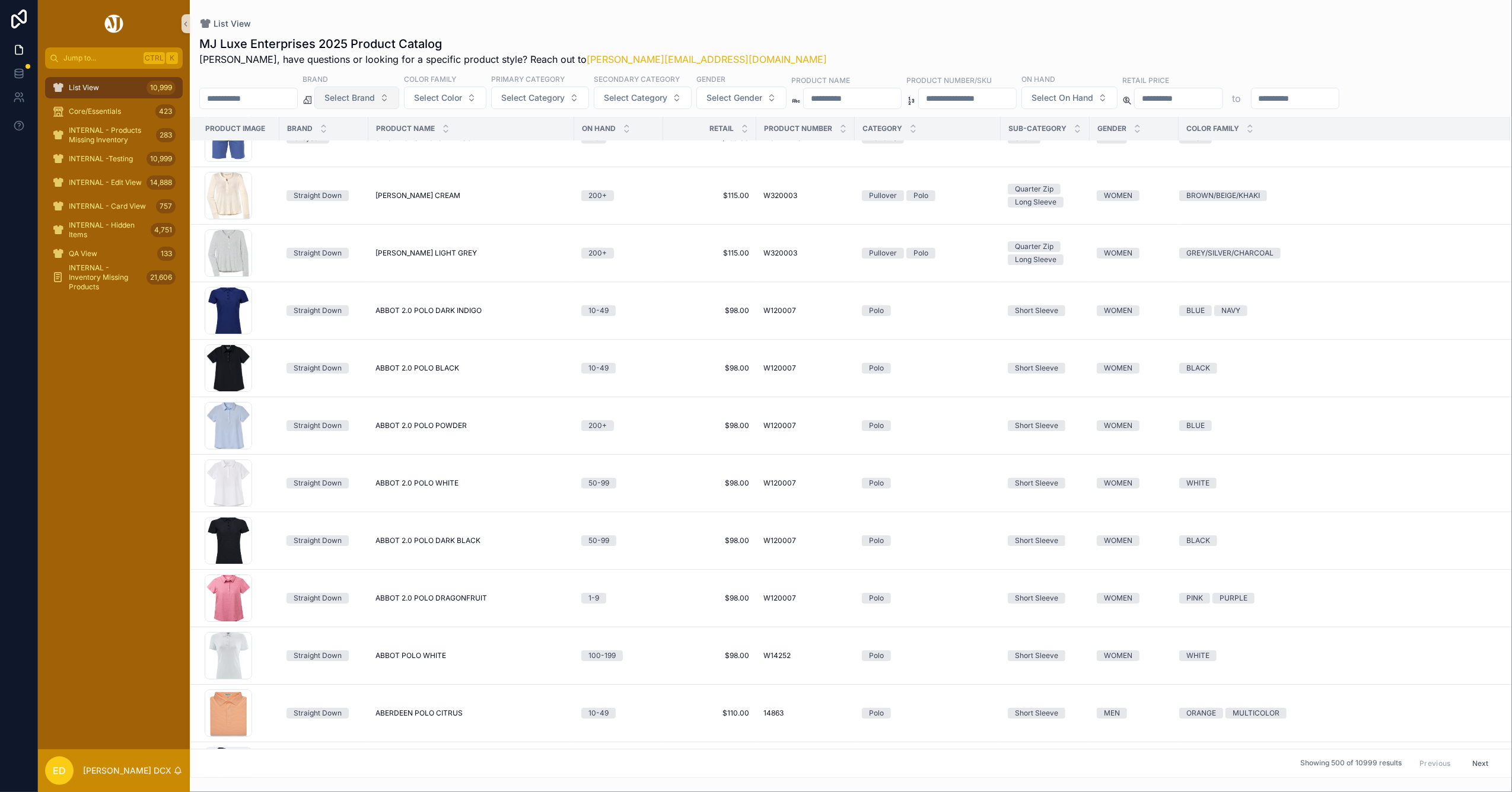
scroll to position [3985, 0]
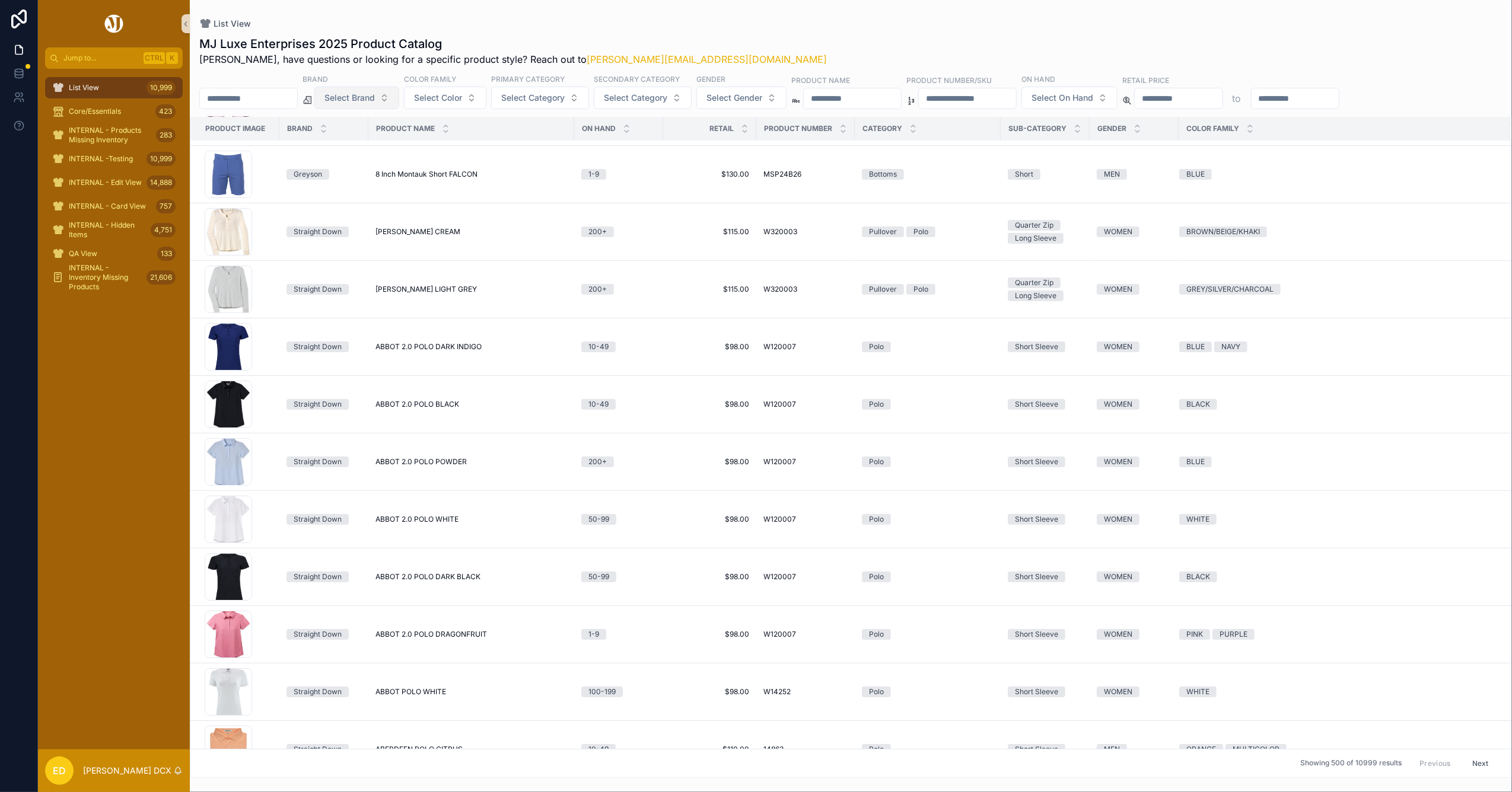
click at [375, 98] on span "Select Brand" at bounding box center [349, 98] width 51 height 12
click at [373, 299] on div "G/Fore" at bounding box center [387, 298] width 142 height 19
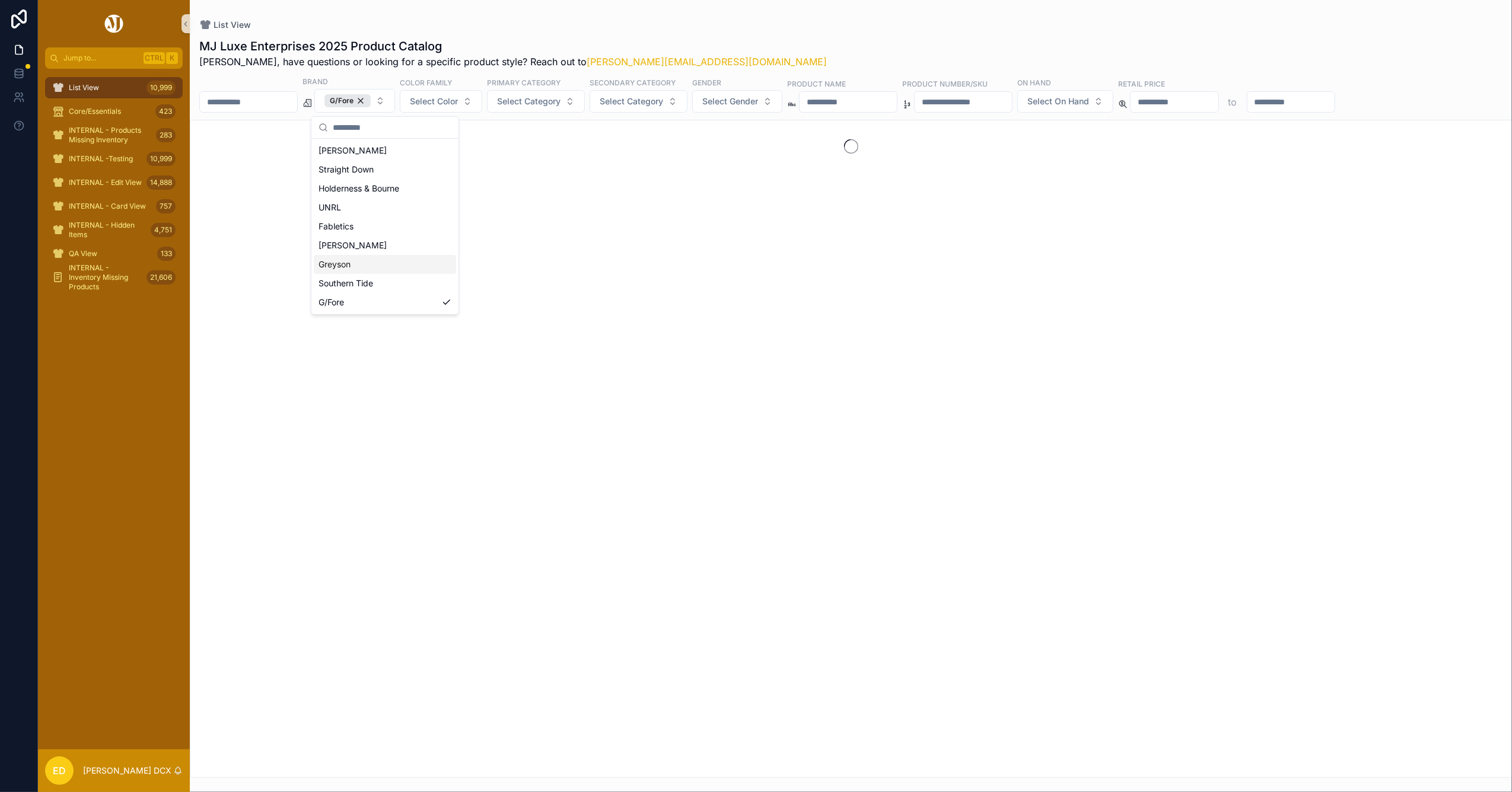
click at [593, 20] on div "List View" at bounding box center [851, 24] width 1303 height 12
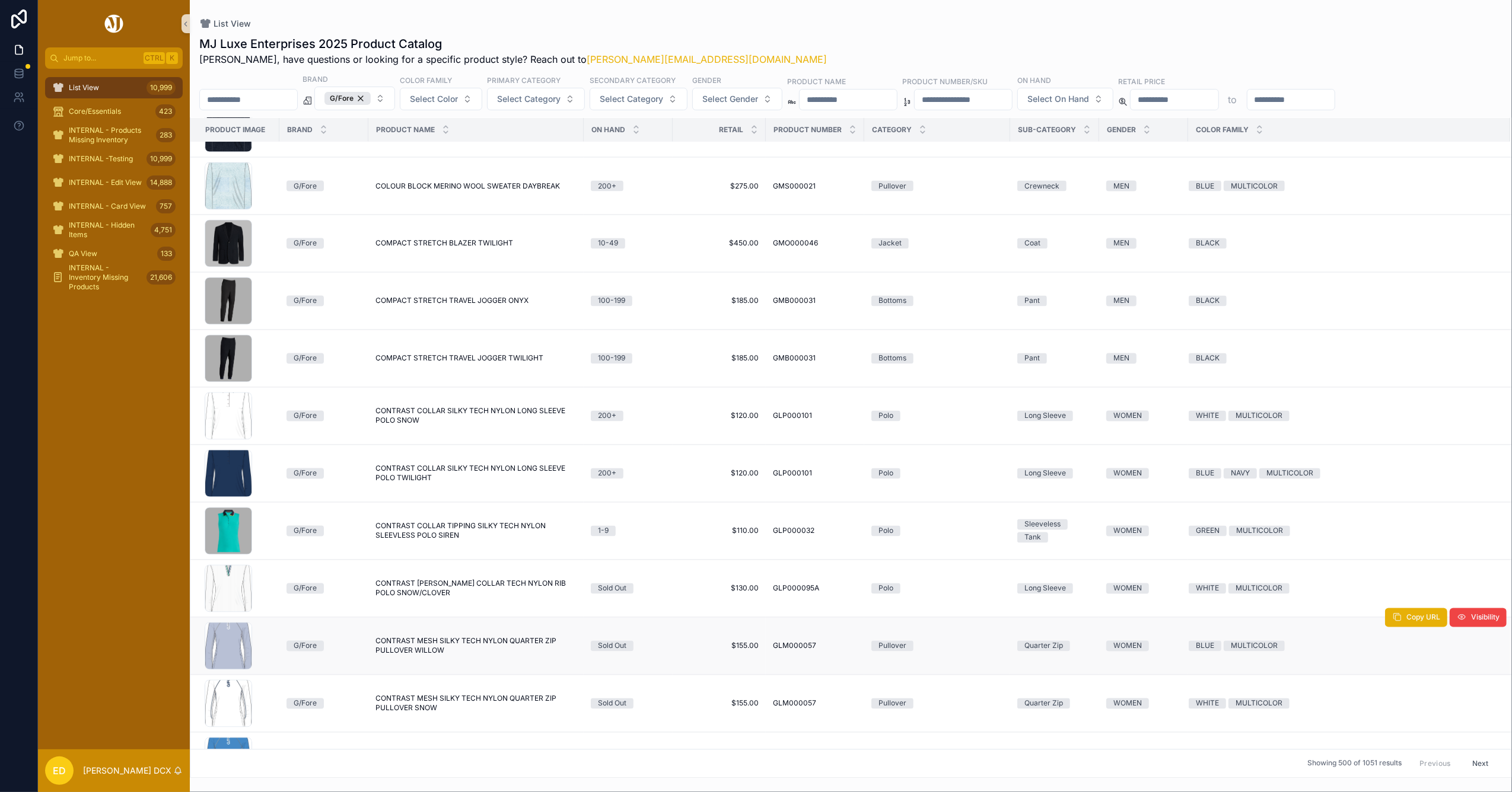
scroll to position [6857, 0]
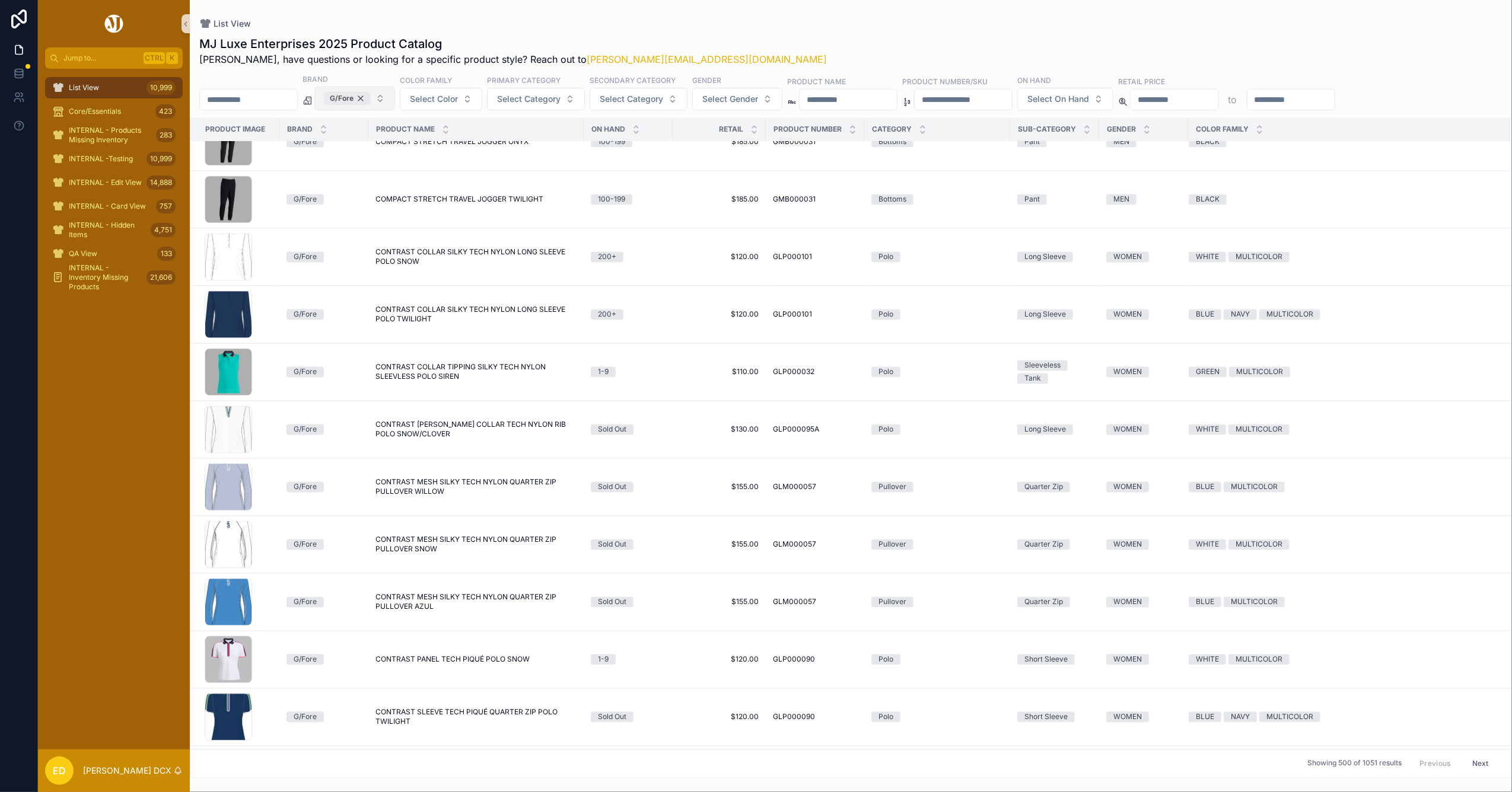
click at [371, 98] on div "G/Fore" at bounding box center [348, 98] width 46 height 13
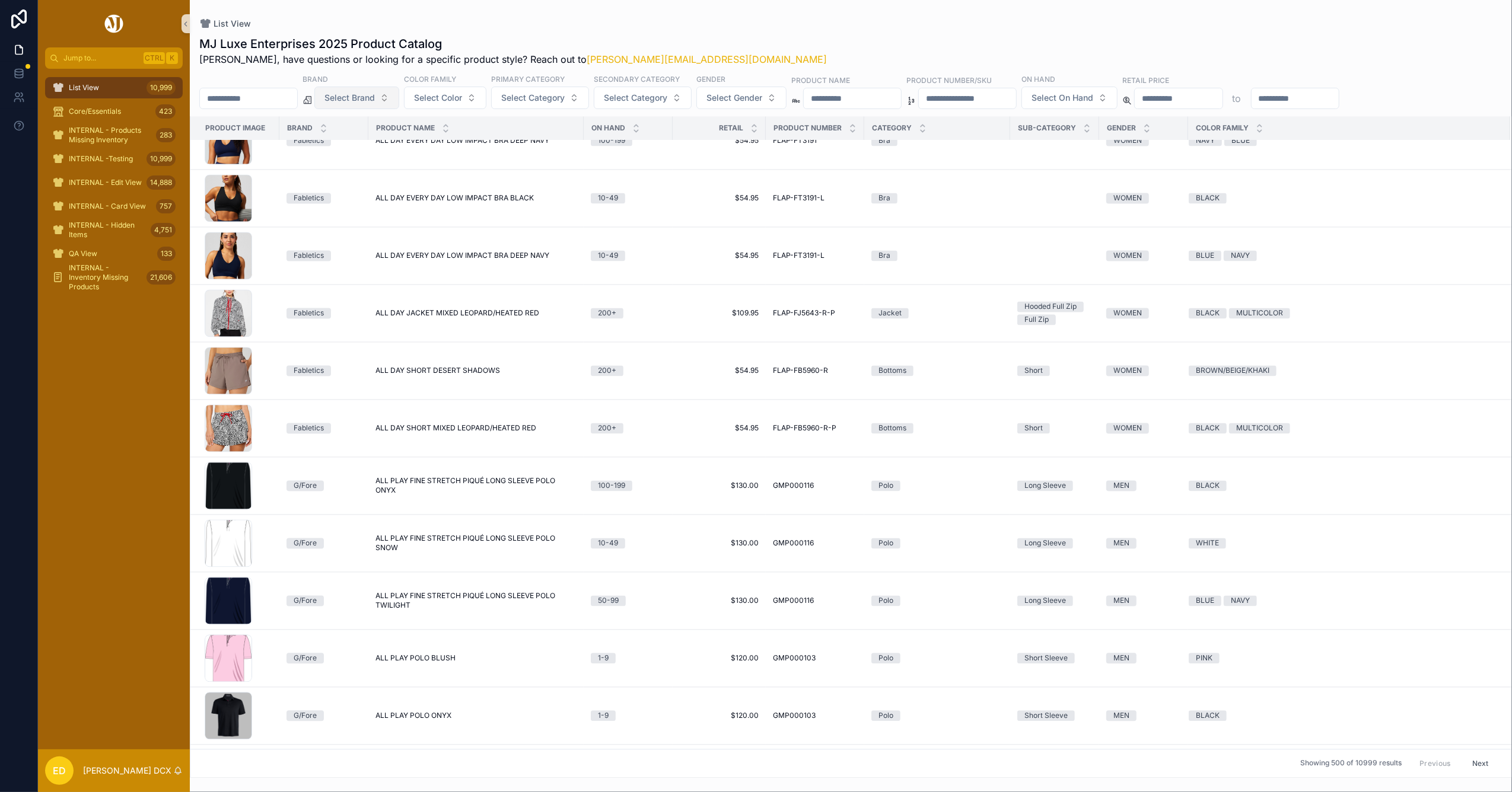
click at [800, 15] on div "List View MJ Luxe Enterprises 2025 Product Catalog Erwin, have questions or loo…" at bounding box center [851, 389] width 1322 height 778
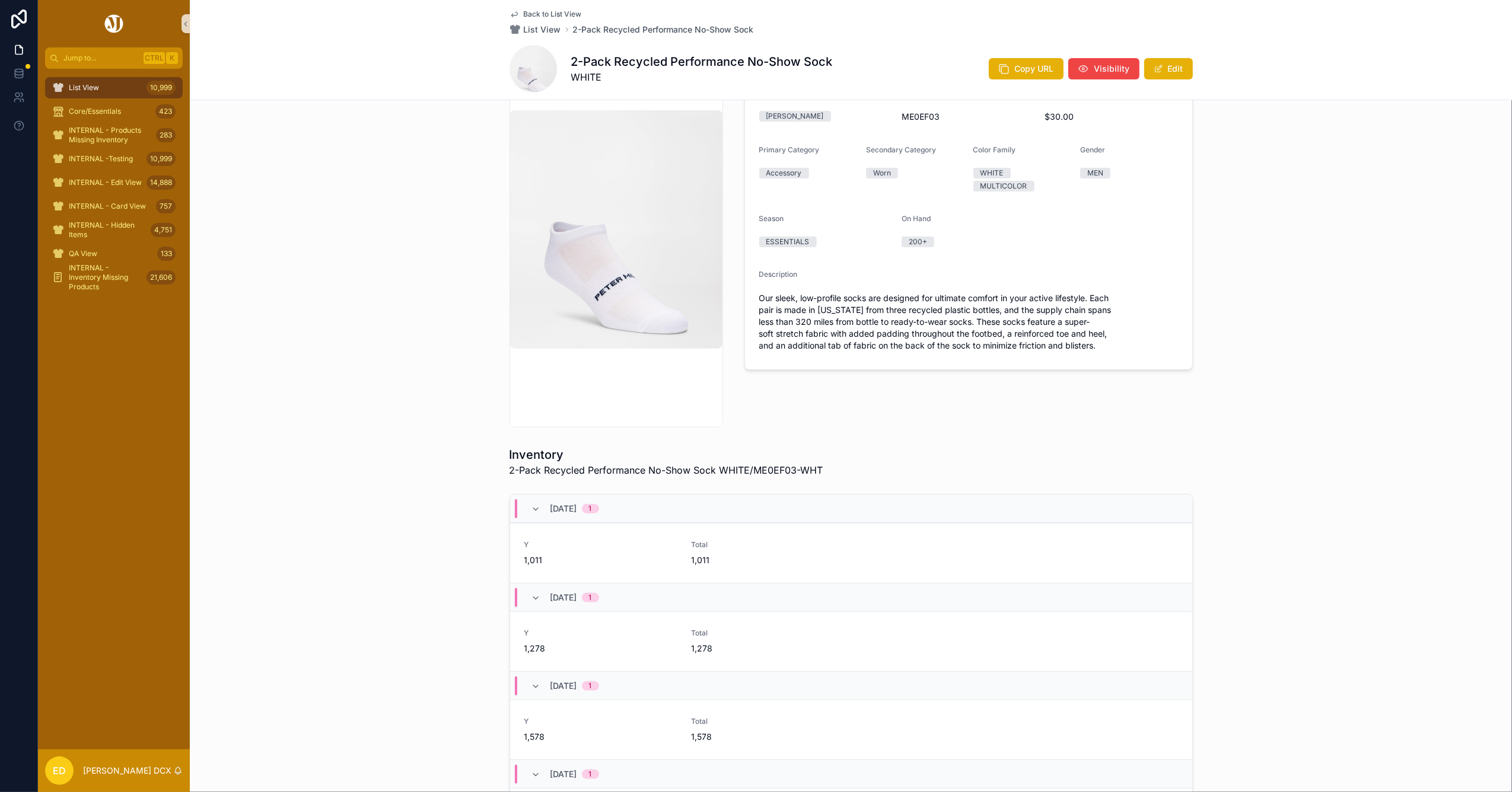
scroll to position [316, 0]
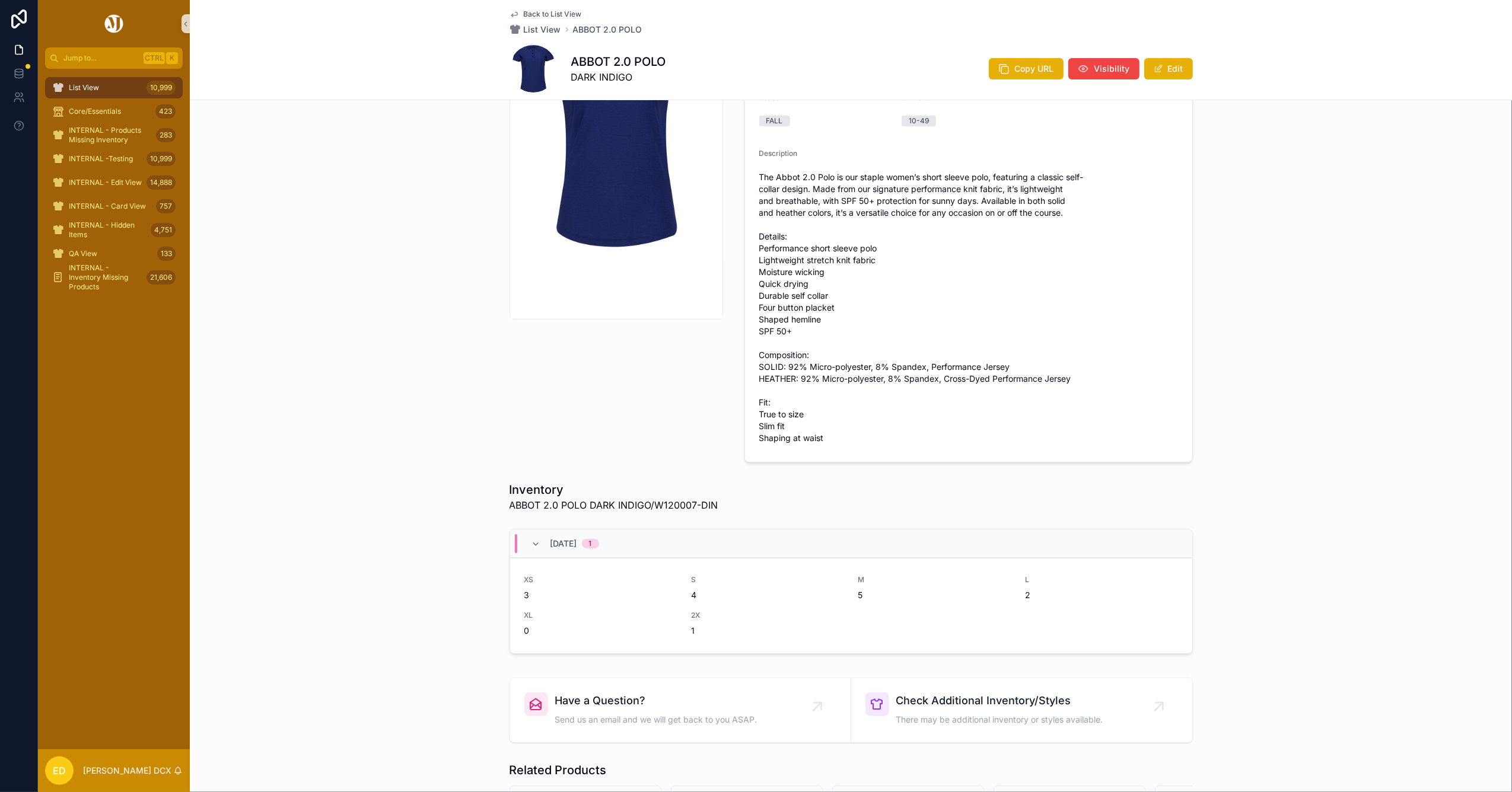
scroll to position [395, 0]
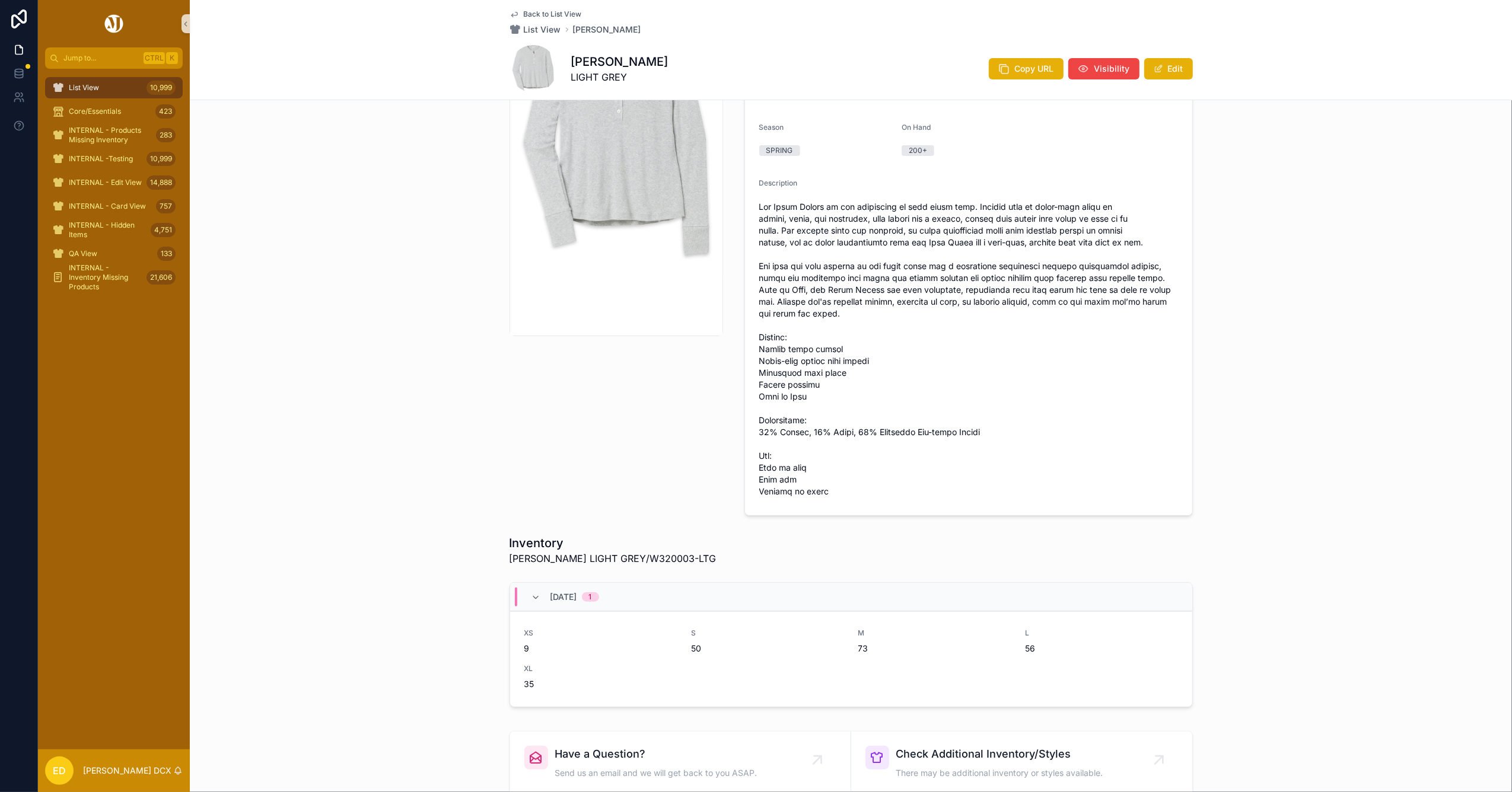
scroll to position [395, 0]
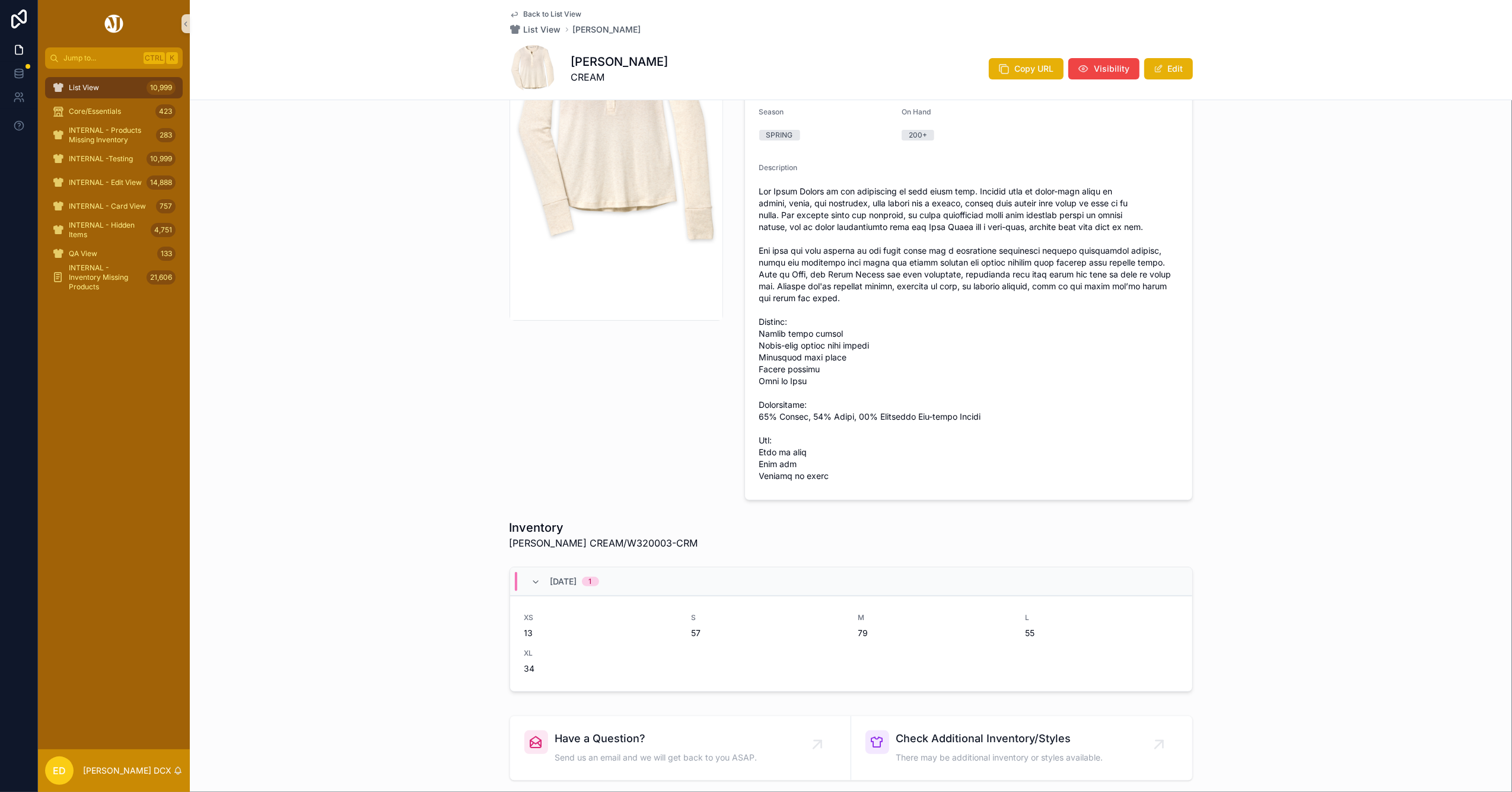
scroll to position [395, 0]
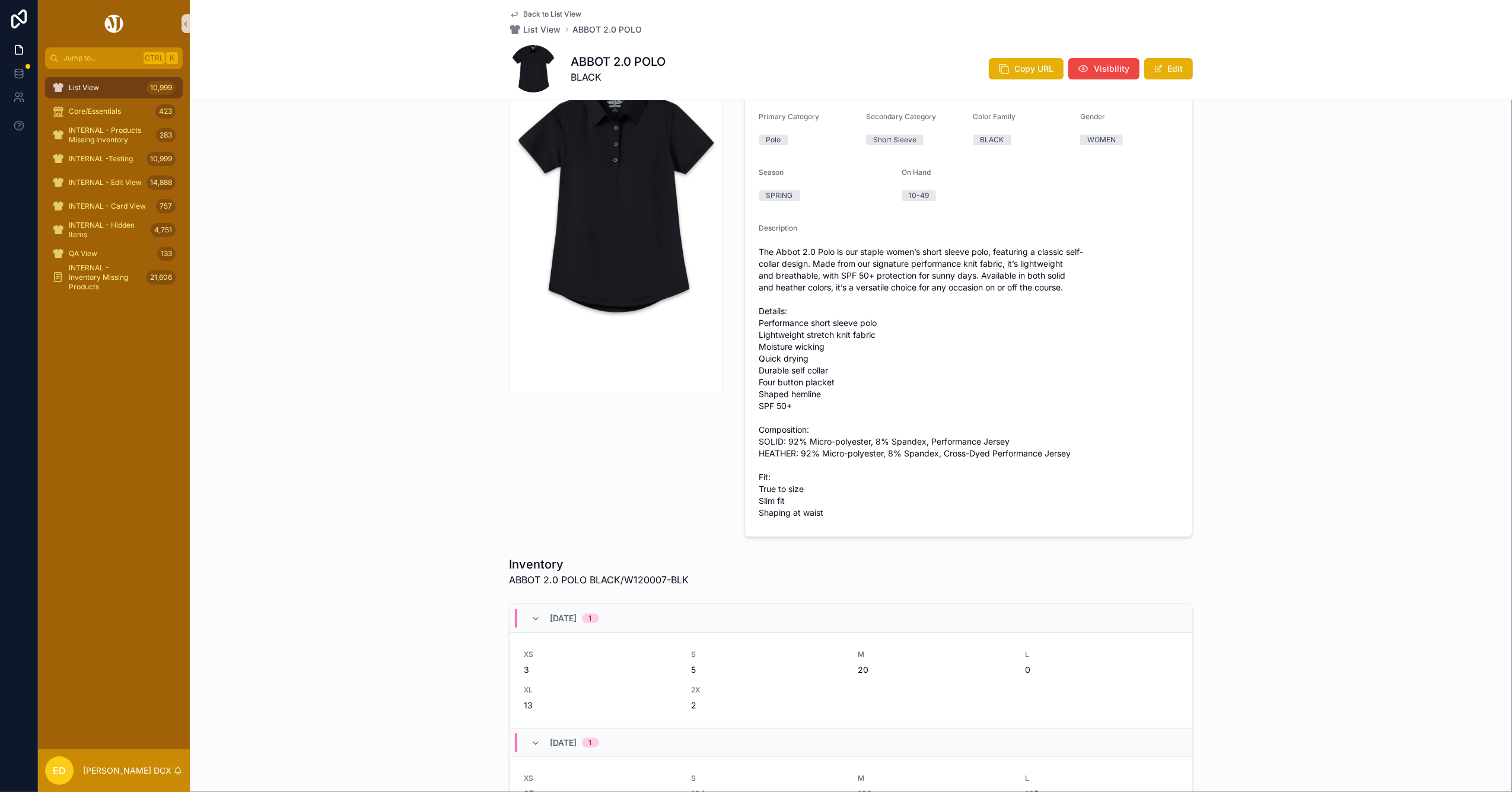
scroll to position [237, 0]
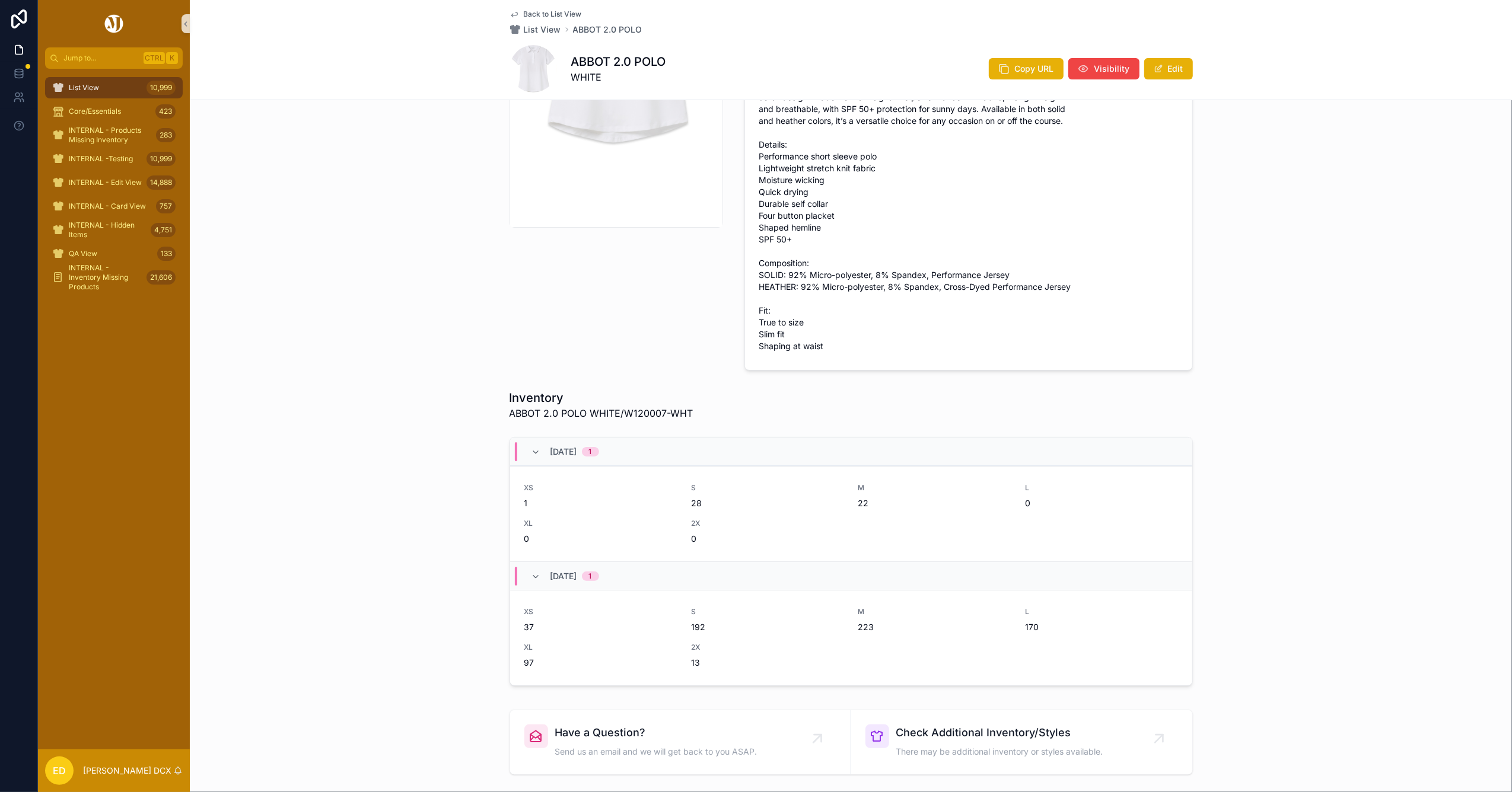
scroll to position [316, 0]
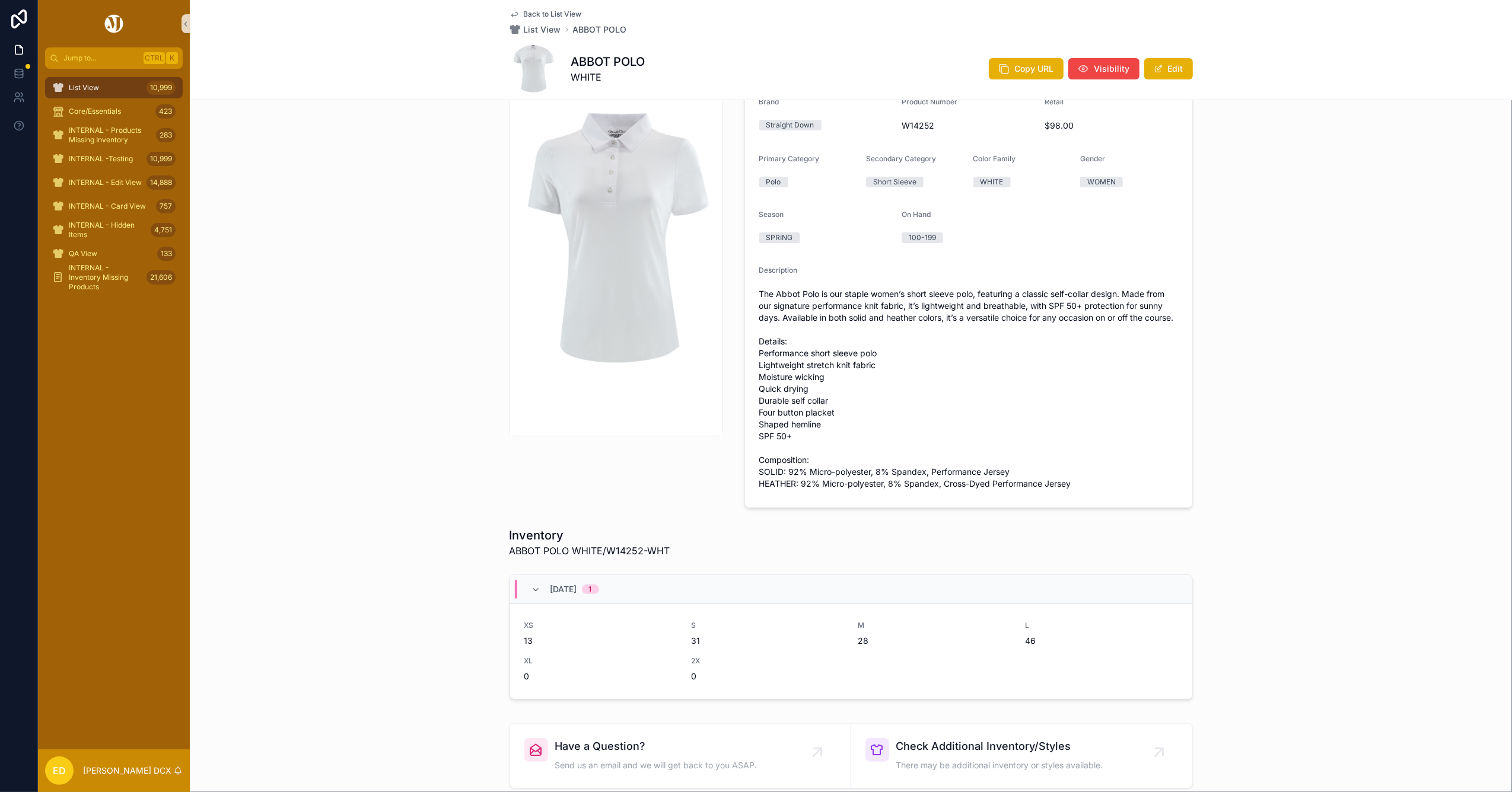
scroll to position [237, 0]
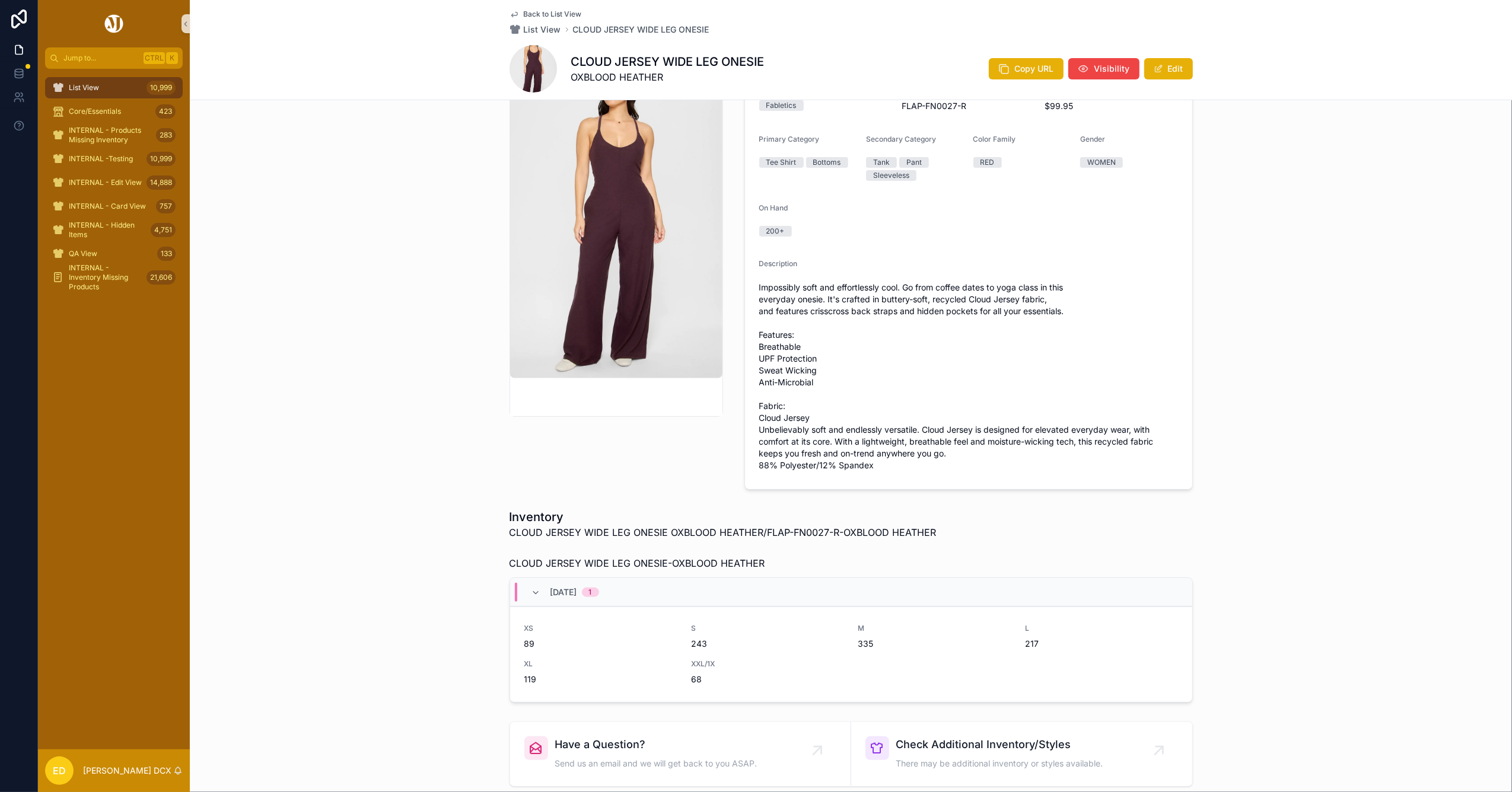
scroll to position [237, 0]
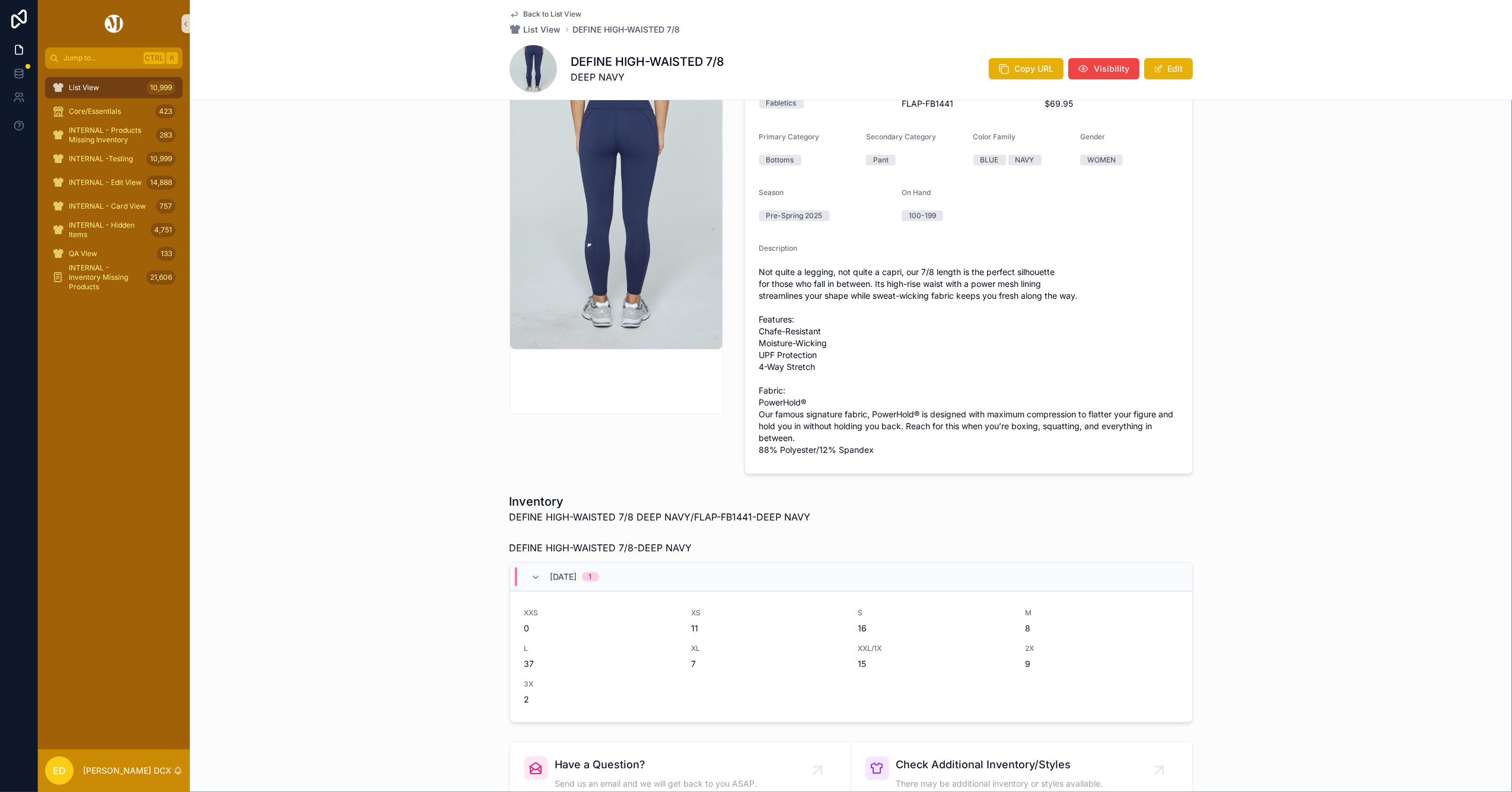
scroll to position [237, 0]
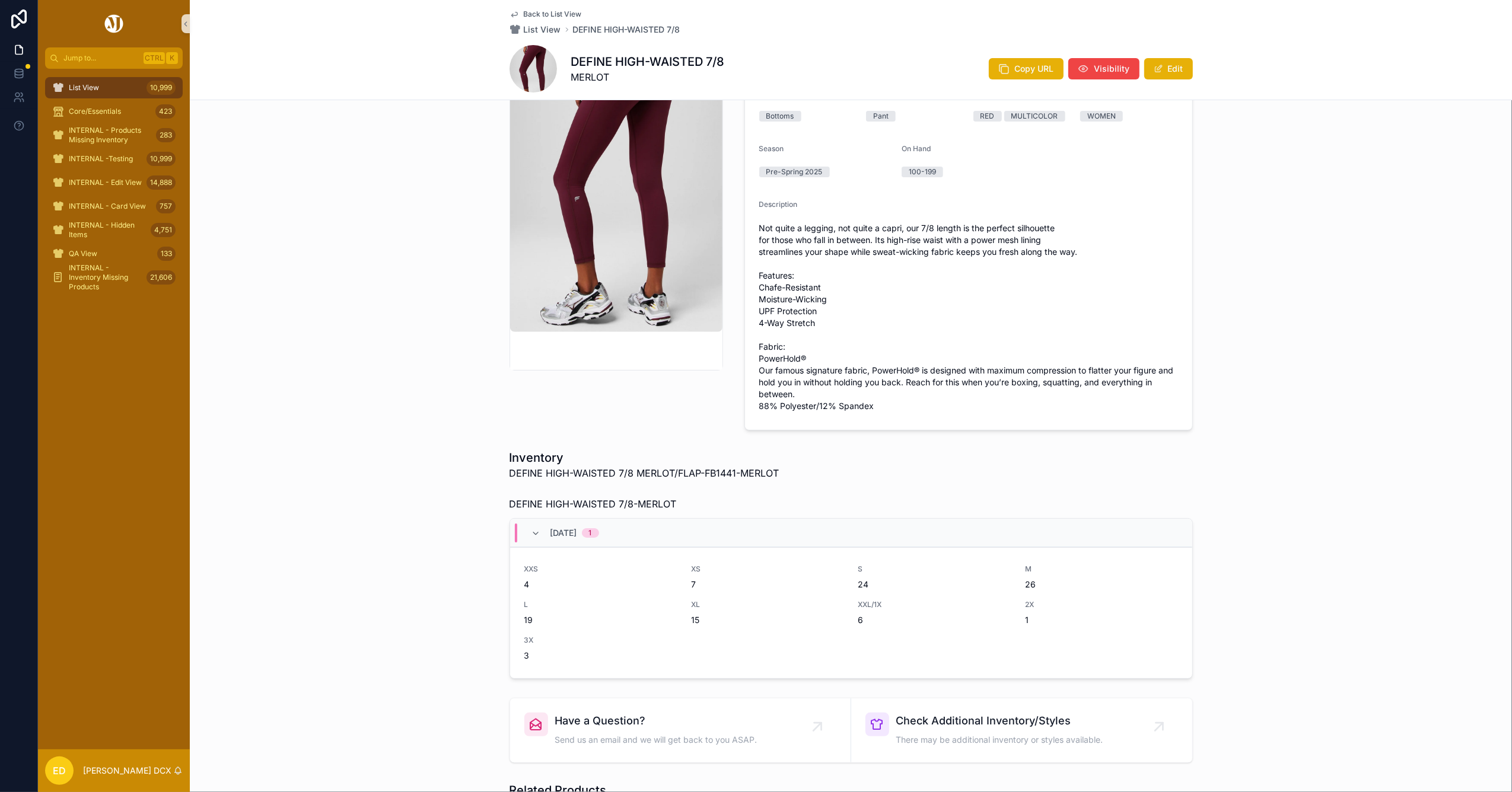
scroll to position [158, 0]
